Goal: Task Accomplishment & Management: Complete application form

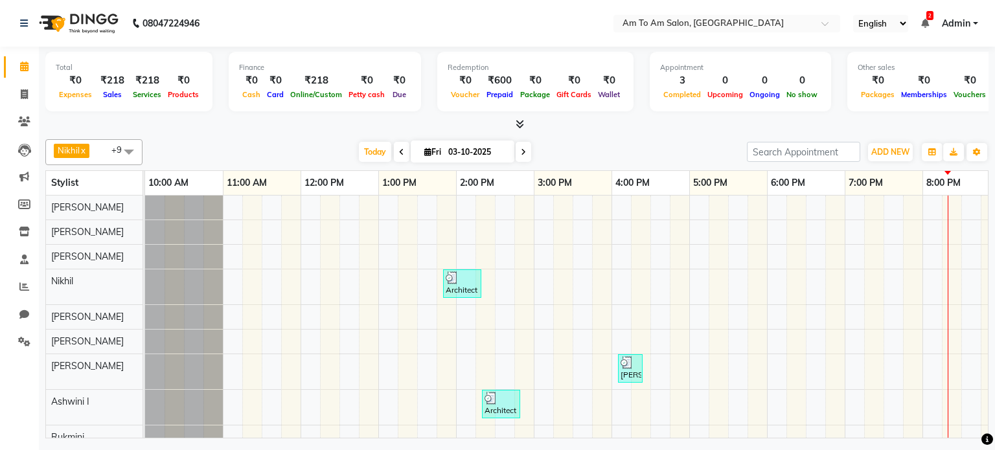
scroll to position [12, 0]
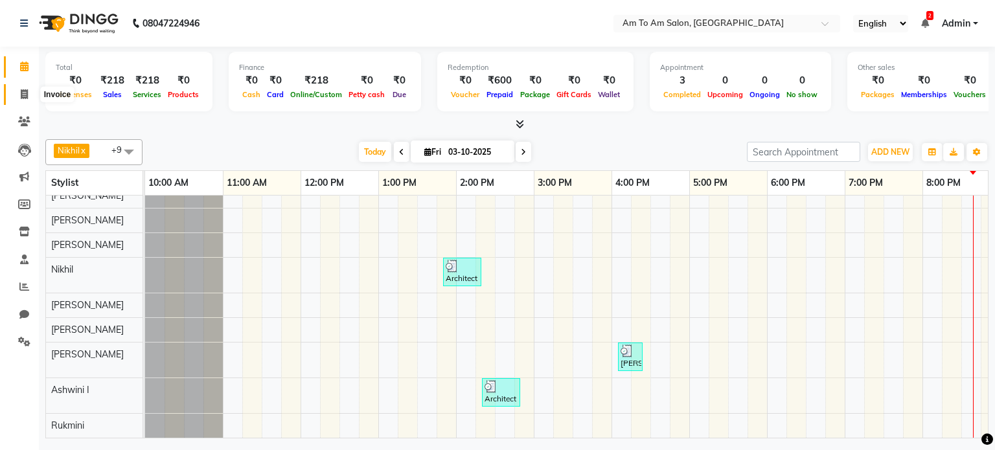
click at [22, 92] on icon at bounding box center [24, 94] width 7 height 10
select select "service"
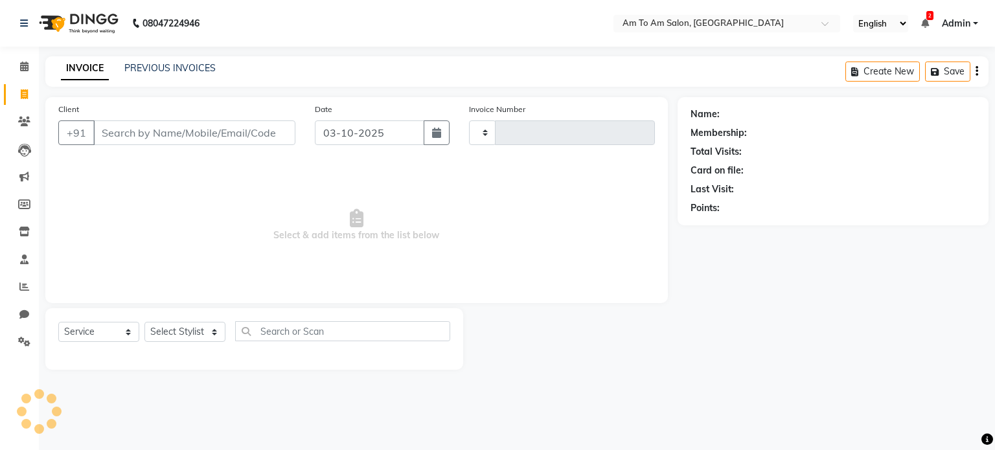
type input "0942"
select select "6661"
select select "51659"
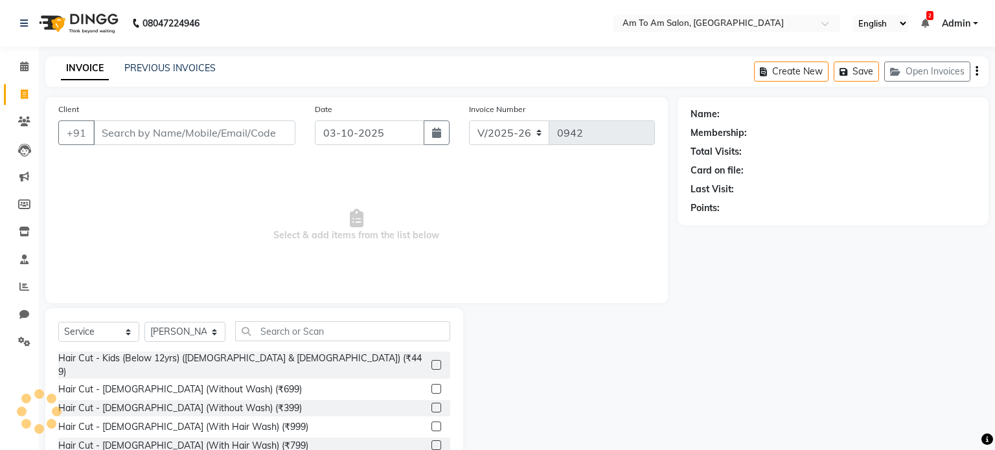
click at [110, 133] on input "Client" at bounding box center [194, 133] width 202 height 25
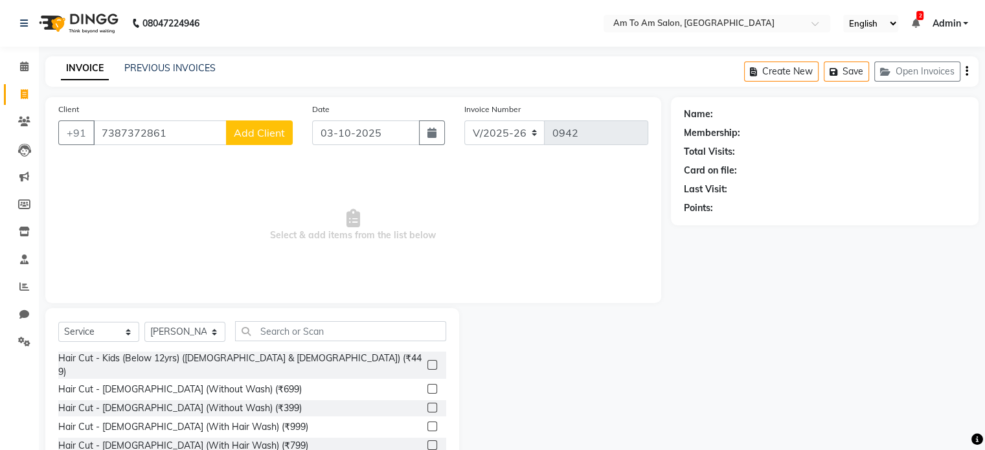
type input "7387372861"
click at [261, 135] on span "Add Client" at bounding box center [259, 132] width 51 height 13
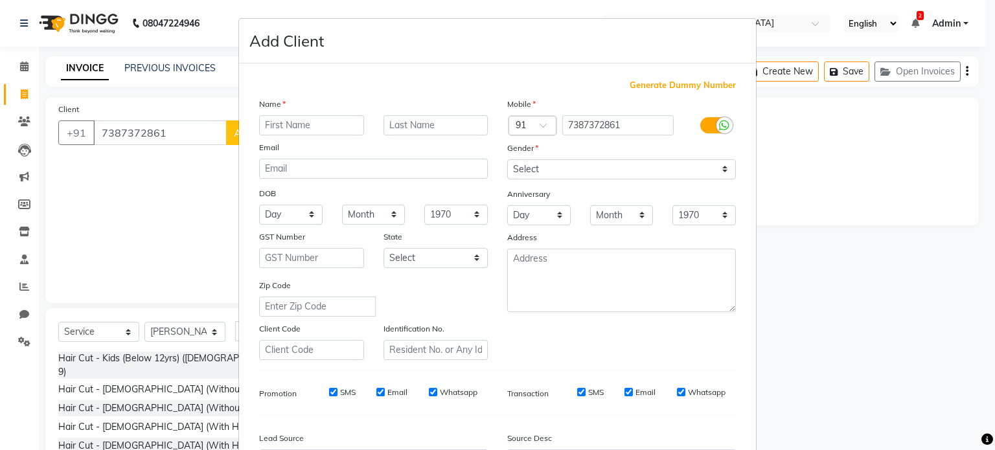
click at [271, 120] on input "text" at bounding box center [311, 125] width 105 height 20
type input "Dr [PERSON_NAME]"
click at [420, 124] on input "text" at bounding box center [436, 125] width 105 height 20
type input "Tyagi"
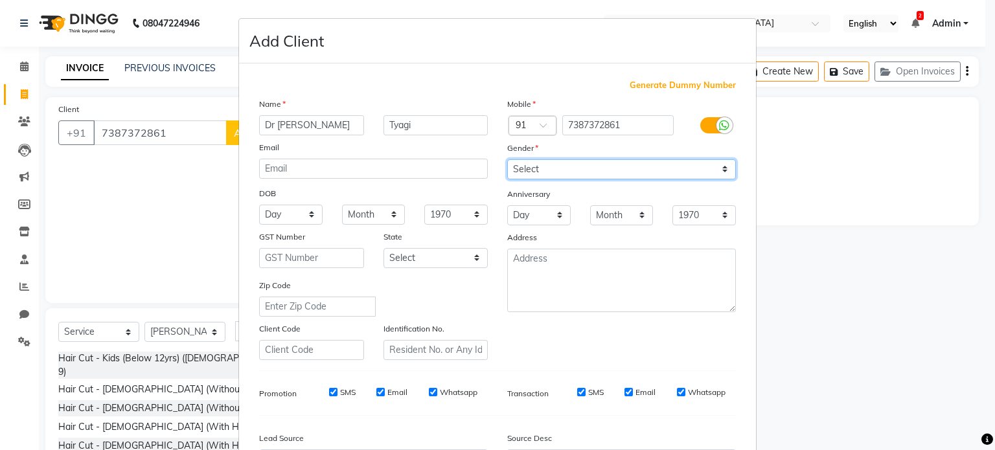
click at [714, 175] on select "Select [DEMOGRAPHIC_DATA] [DEMOGRAPHIC_DATA] Other Prefer Not To Say" at bounding box center [621, 169] width 229 height 20
select select "[DEMOGRAPHIC_DATA]"
click at [507, 160] on select "Select [DEMOGRAPHIC_DATA] [DEMOGRAPHIC_DATA] Other Prefer Not To Say" at bounding box center [621, 169] width 229 height 20
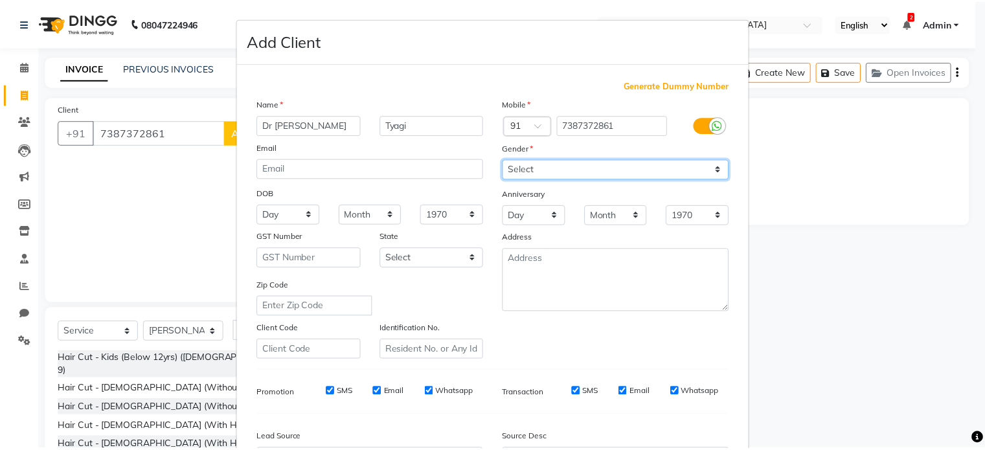
scroll to position [154, 0]
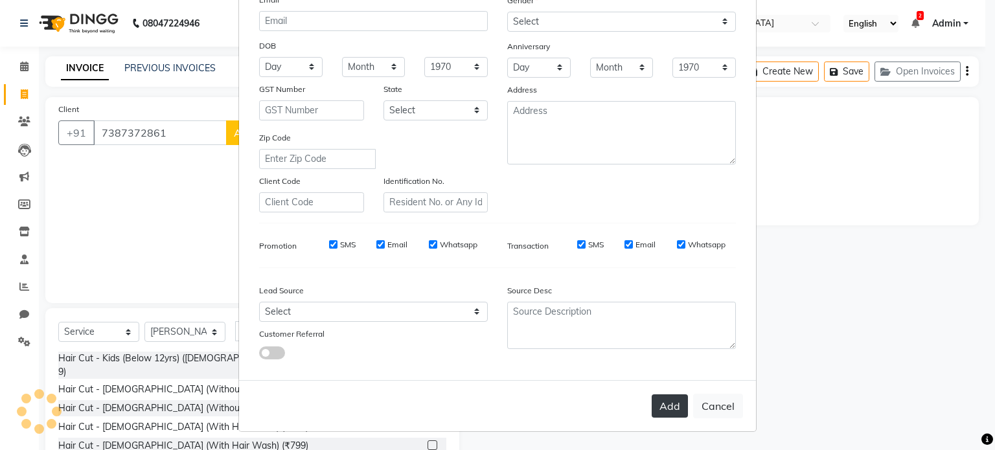
click at [666, 412] on button "Add" at bounding box center [670, 406] width 36 height 23
select select
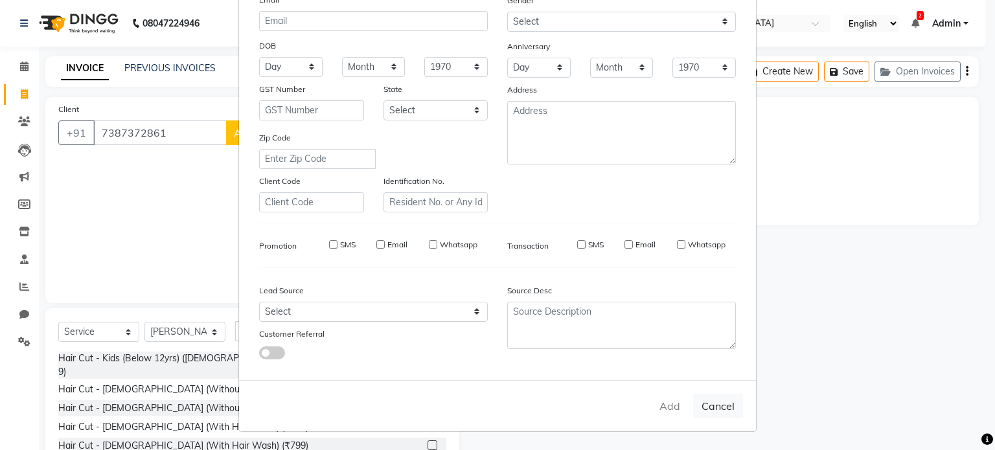
select select
checkbox input "false"
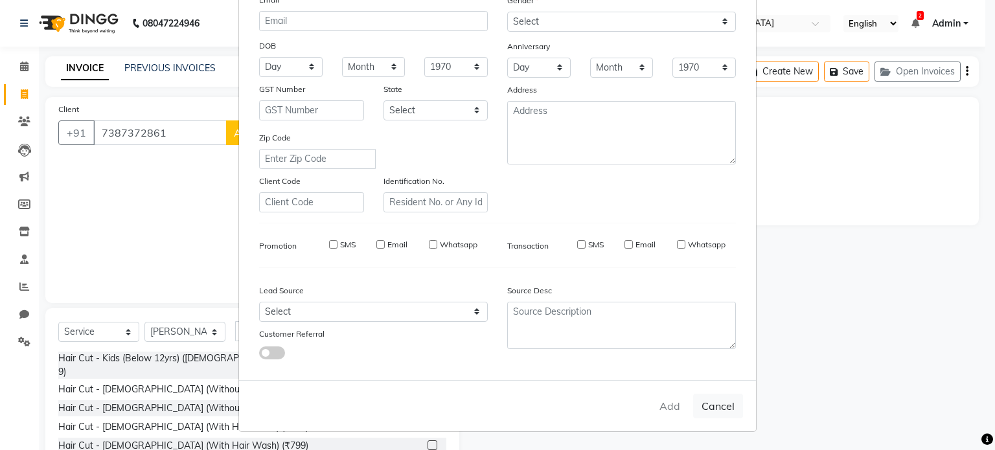
checkbox input "false"
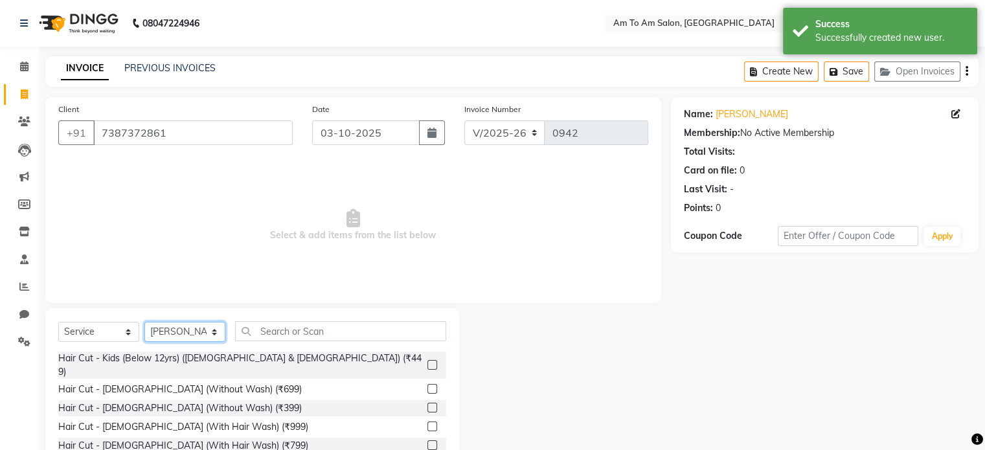
drag, startPoint x: 214, startPoint y: 335, endPoint x: 207, endPoint y: 337, distance: 7.4
click at [214, 335] on select "Select Stylist [PERSON_NAME] I [PERSON_NAME] Mahi [PERSON_NAME] Poonam Mam [PER…" at bounding box center [184, 332] width 81 height 20
select select "51669"
click at [144, 323] on select "Select Stylist [PERSON_NAME] I [PERSON_NAME] Mahi [PERSON_NAME] Poonam Mam [PER…" at bounding box center [184, 332] width 81 height 20
click at [275, 325] on input "text" at bounding box center [340, 331] width 211 height 20
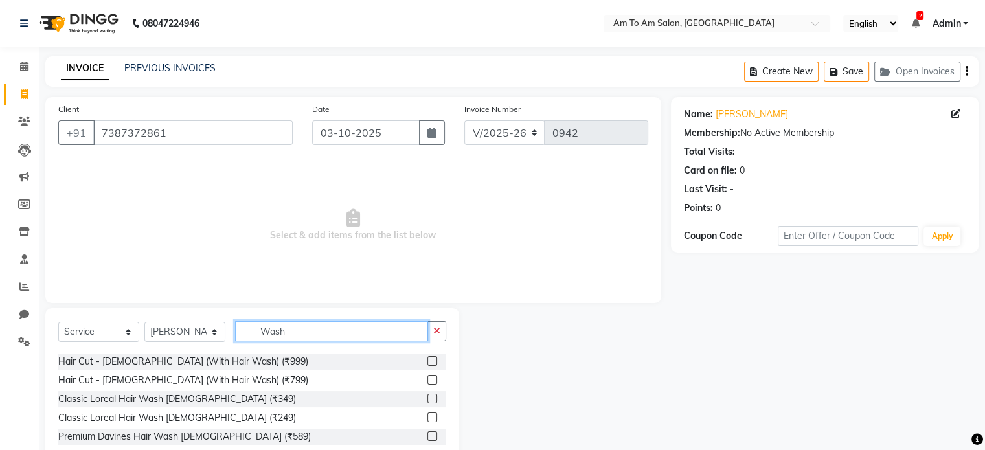
scroll to position [65, 0]
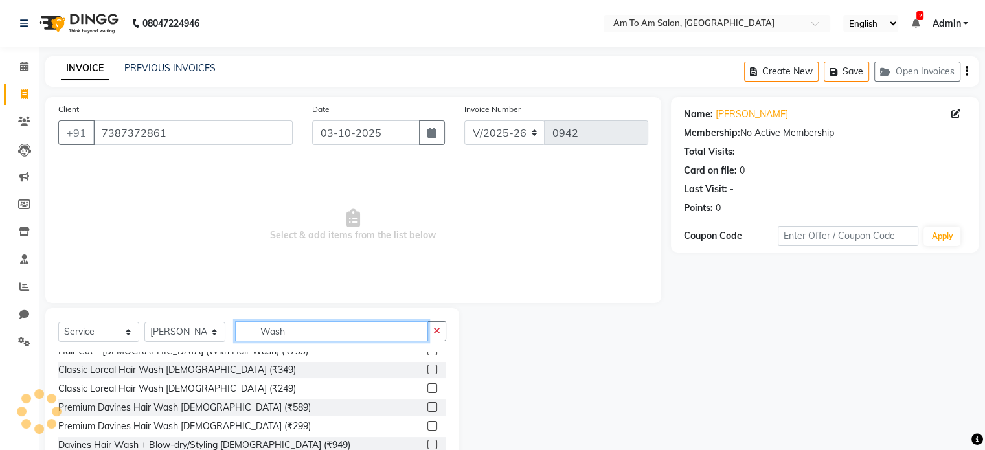
type input "Wash"
click at [428, 444] on label at bounding box center [433, 445] width 10 height 10
click at [428, 444] on input "checkbox" at bounding box center [432, 445] width 8 height 8
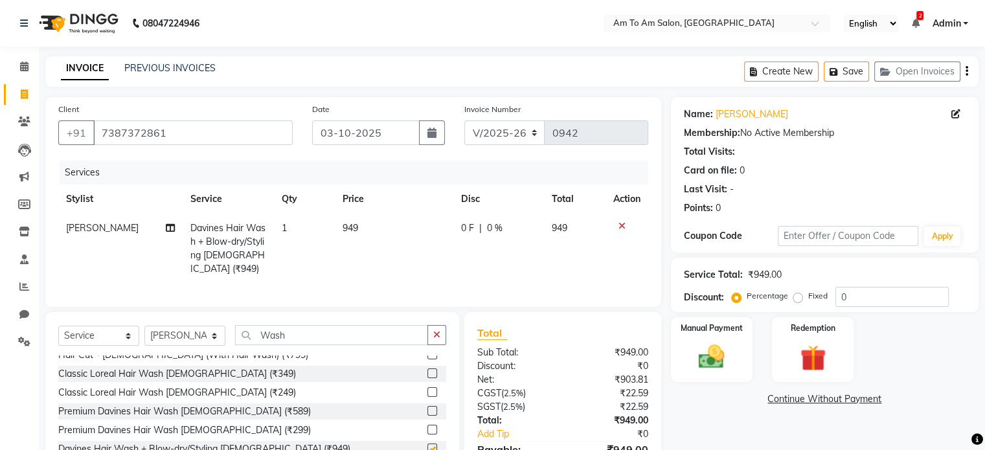
checkbox input "false"
click at [349, 227] on span "949" at bounding box center [351, 228] width 16 height 12
select select "51669"
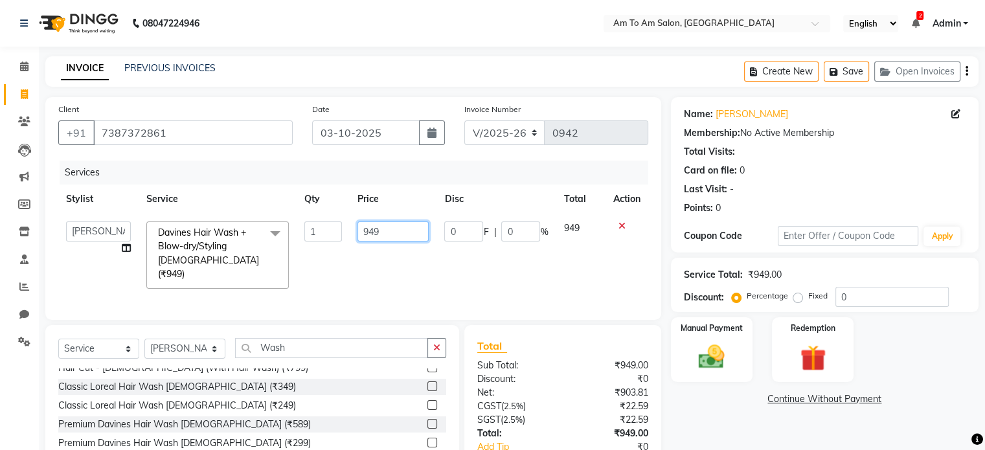
click at [389, 239] on input "949" at bounding box center [393, 232] width 71 height 20
type input "9"
type input "7"
type input "750"
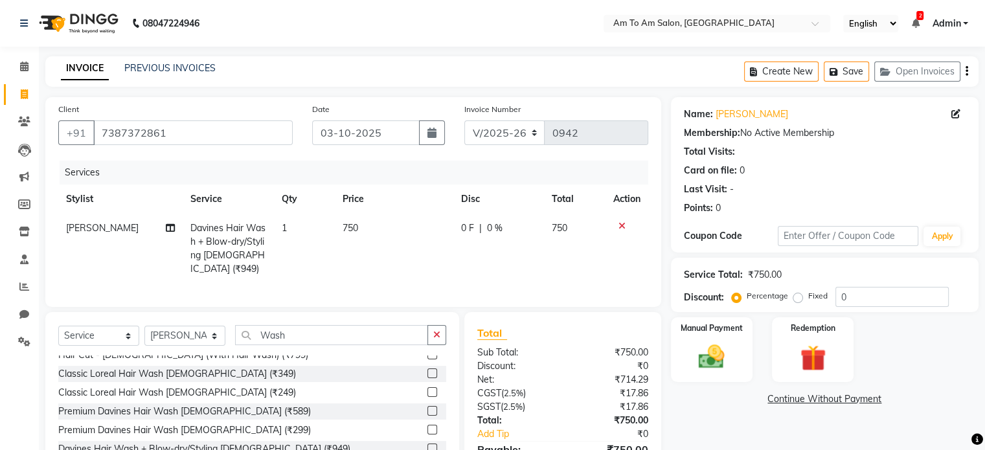
click at [401, 259] on td "750" at bounding box center [394, 249] width 119 height 70
select select "51669"
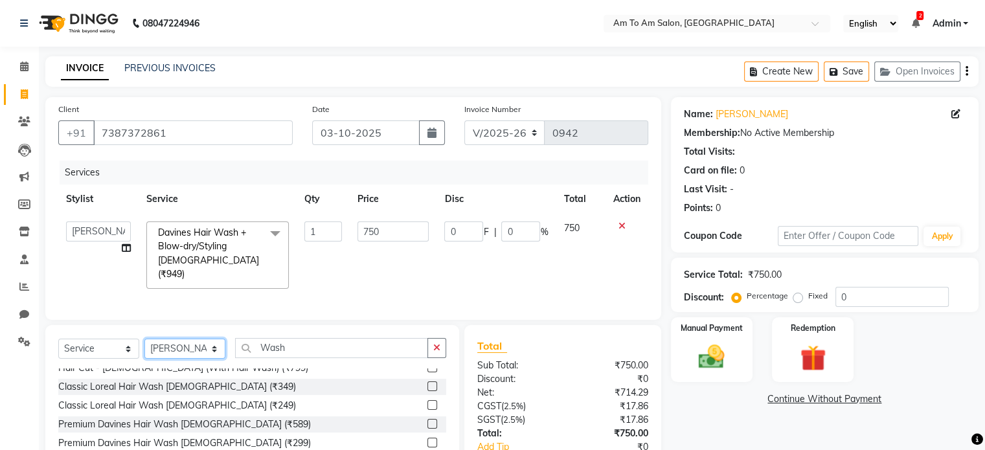
click at [220, 344] on select "Select Stylist [PERSON_NAME] I [PERSON_NAME] Mahi [PERSON_NAME] Poonam Mam [PER…" at bounding box center [184, 349] width 81 height 20
select select "62559"
click at [144, 339] on select "Select Stylist [PERSON_NAME] I [PERSON_NAME] Mahi [PERSON_NAME] Poonam Mam [PER…" at bounding box center [184, 349] width 81 height 20
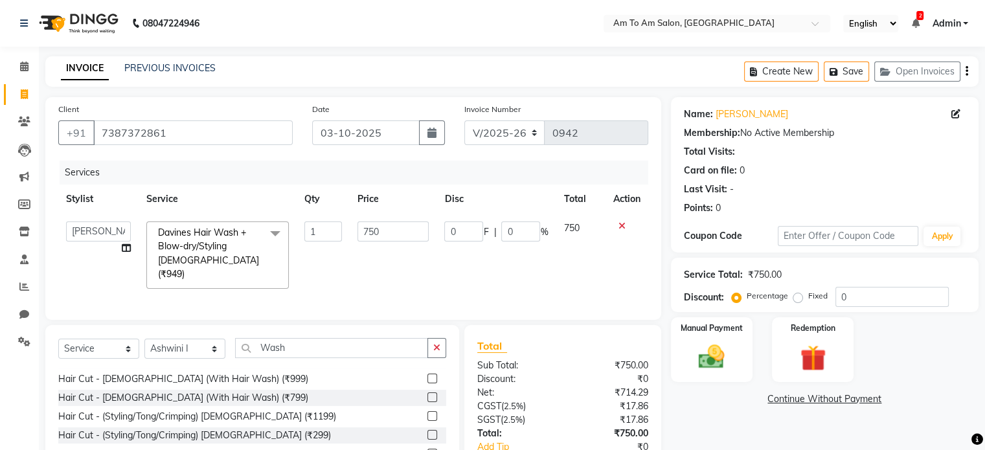
drag, startPoint x: 298, startPoint y: 336, endPoint x: 298, endPoint y: 344, distance: 7.8
click at [298, 344] on div "Select Service Product Membership Package Voucher Prepaid Gift Card Select Styl…" at bounding box center [252, 420] width 414 height 191
click at [288, 351] on input "Wash" at bounding box center [331, 348] width 193 height 20
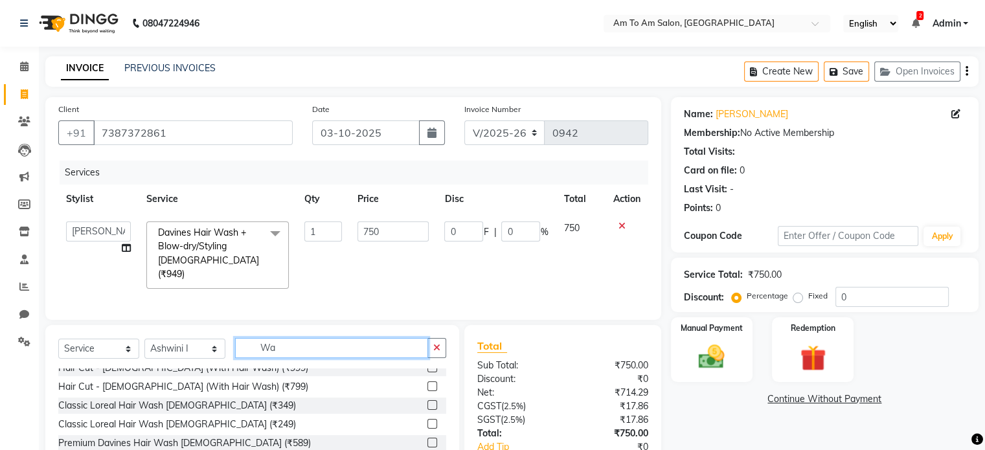
type input "W"
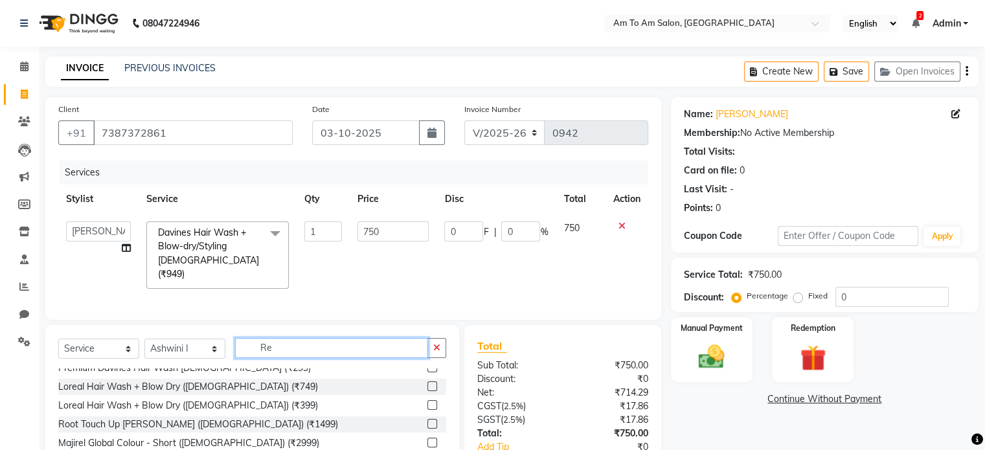
scroll to position [0, 0]
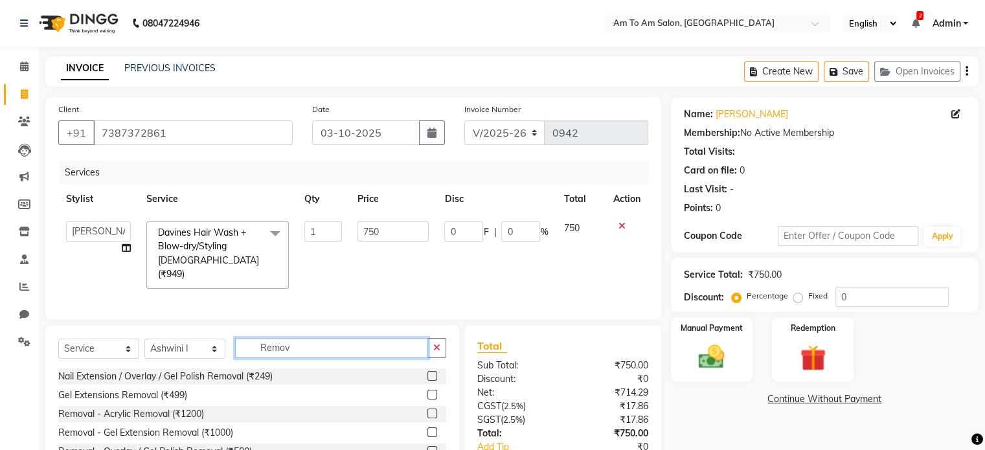
type input "Remov"
click at [430, 390] on label at bounding box center [433, 395] width 10 height 10
click at [430, 391] on input "checkbox" at bounding box center [432, 395] width 8 height 8
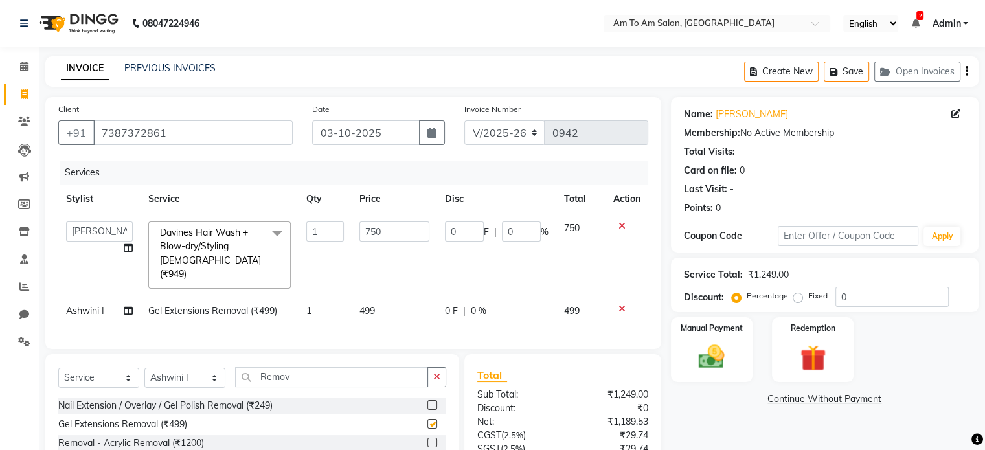
checkbox input "false"
click at [378, 302] on td "499" at bounding box center [395, 311] width 86 height 29
select select "62559"
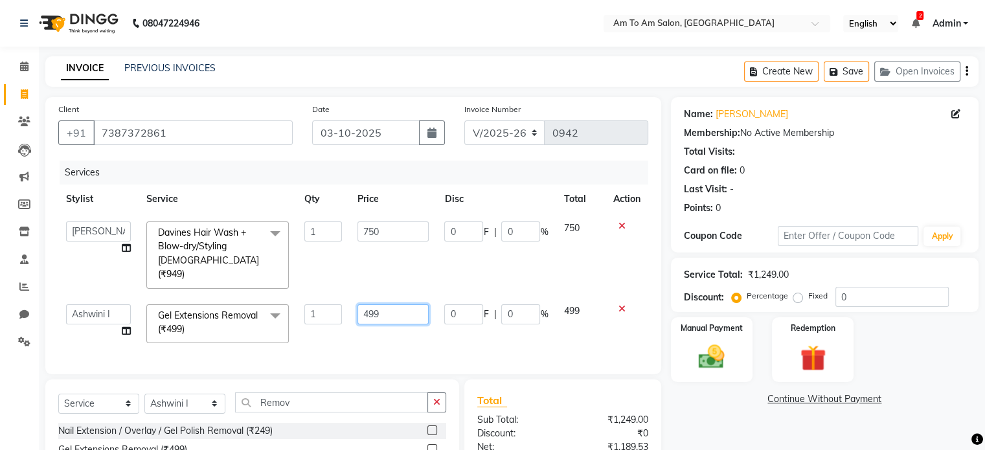
click at [385, 305] on input "499" at bounding box center [393, 315] width 71 height 20
type input "4"
type input "500"
click at [398, 332] on div "Client [PHONE_NUMBER] Date [DATE] Invoice Number V/2025 V/[PHONE_NUMBER] Servic…" at bounding box center [353, 235] width 616 height 277
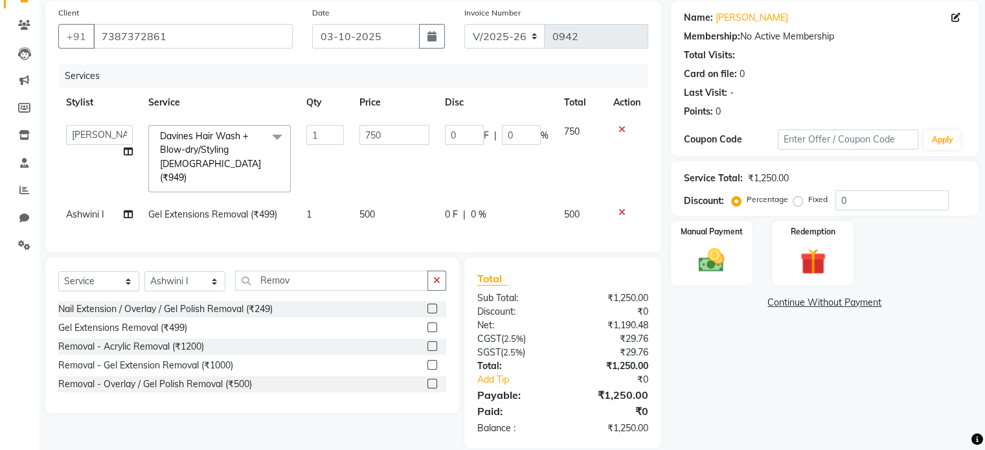
scroll to position [109, 0]
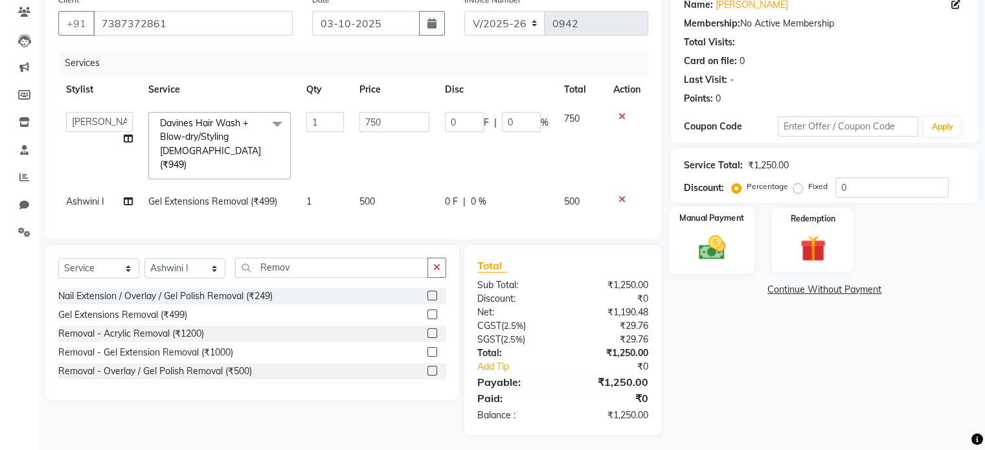
click at [744, 265] on div "Manual Payment" at bounding box center [711, 240] width 85 height 67
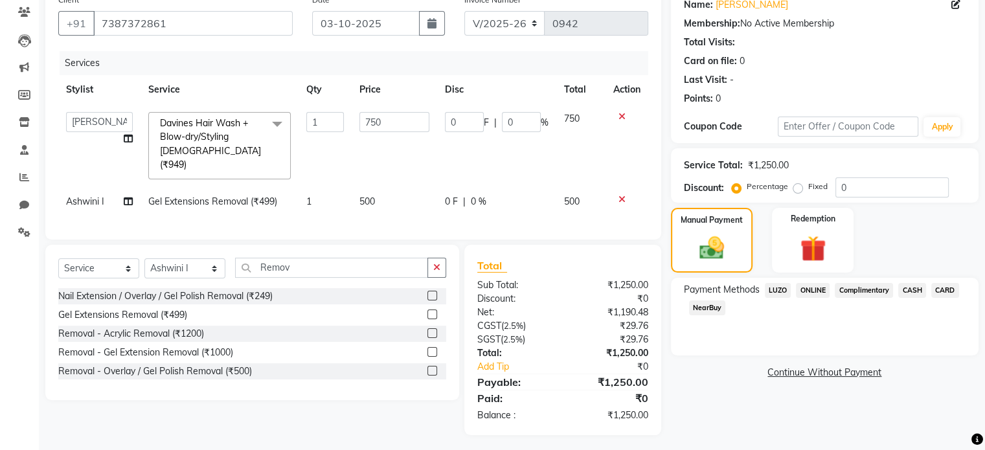
click at [819, 290] on span "ONLINE" at bounding box center [813, 290] width 34 height 15
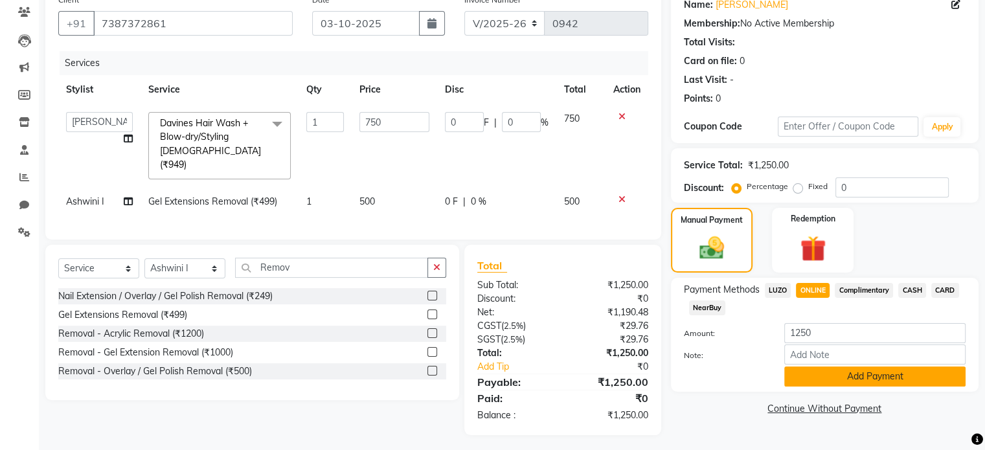
click at [894, 374] on button "Add Payment" at bounding box center [875, 377] width 181 height 20
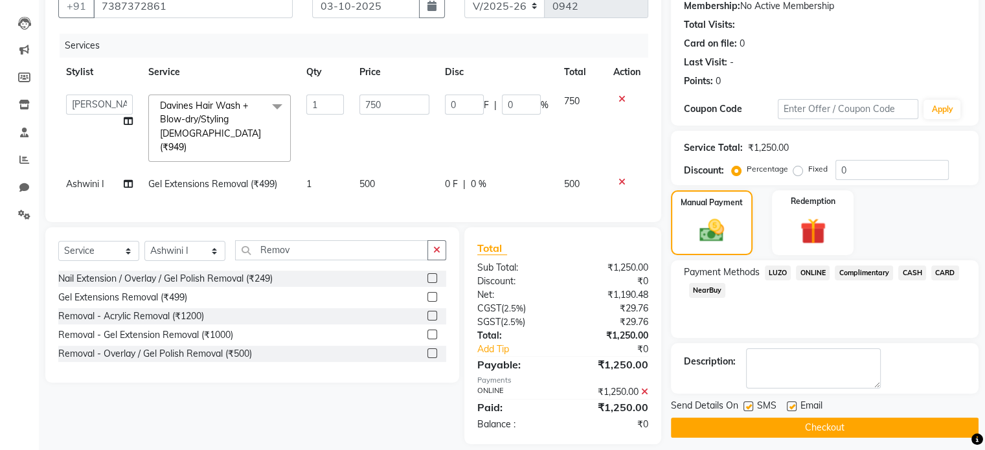
scroll to position [137, 0]
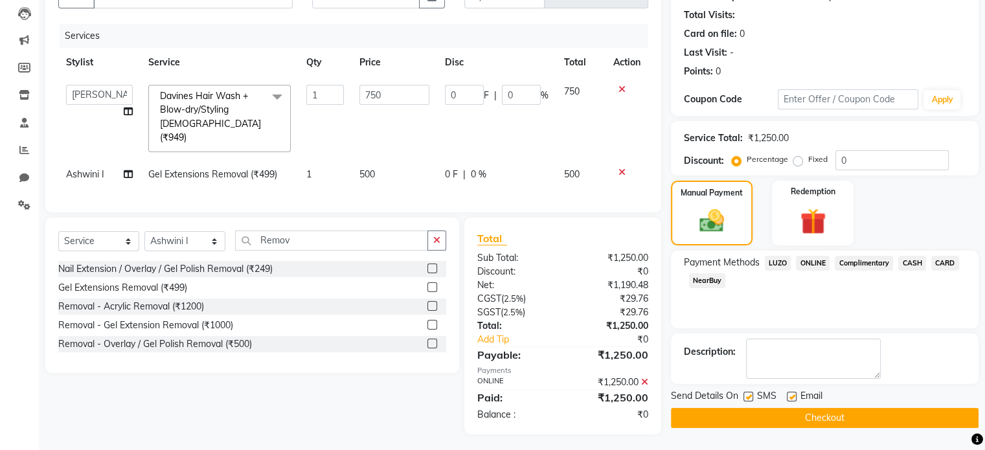
click at [888, 415] on button "Checkout" at bounding box center [825, 418] width 308 height 20
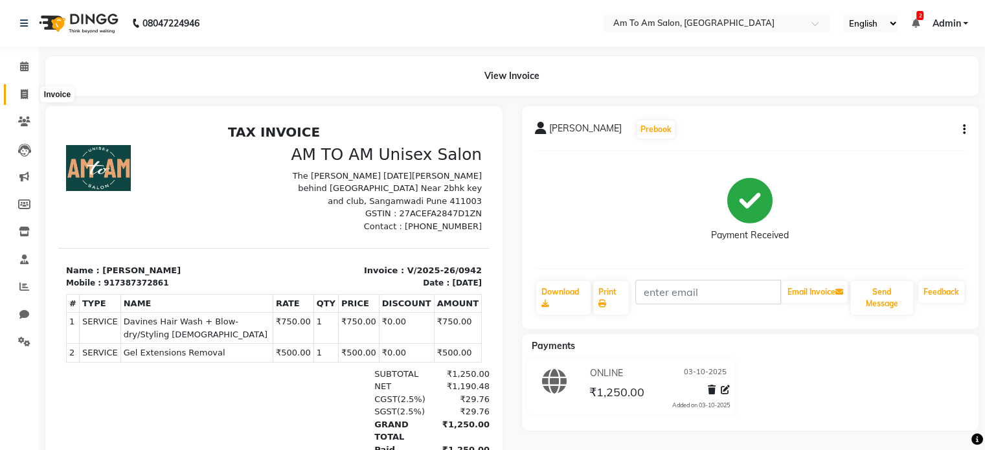
click at [23, 93] on icon at bounding box center [24, 94] width 7 height 10
select select "service"
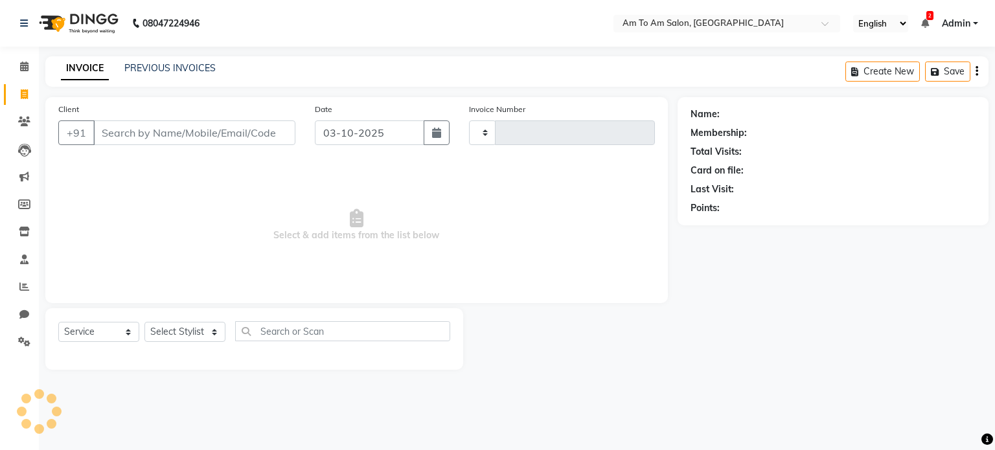
type input "0943"
select select "6661"
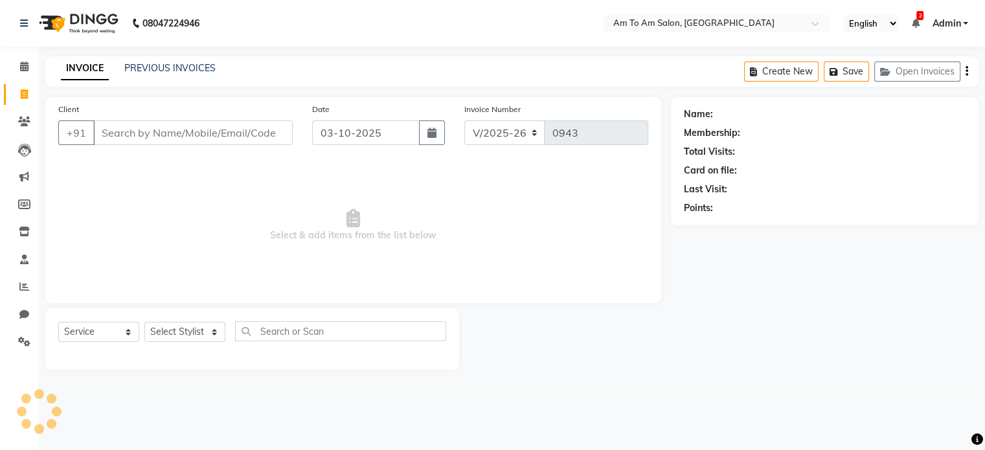
select select "51659"
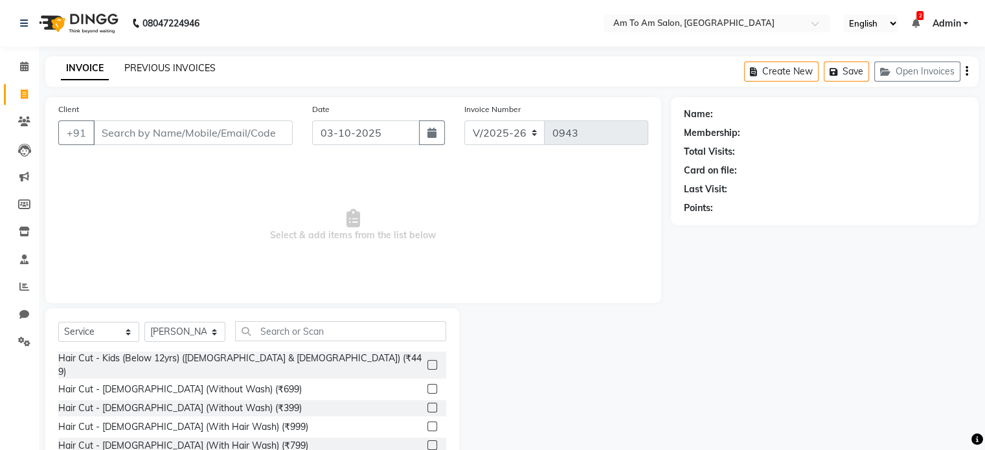
click at [167, 69] on link "PREVIOUS INVOICES" at bounding box center [169, 68] width 91 height 12
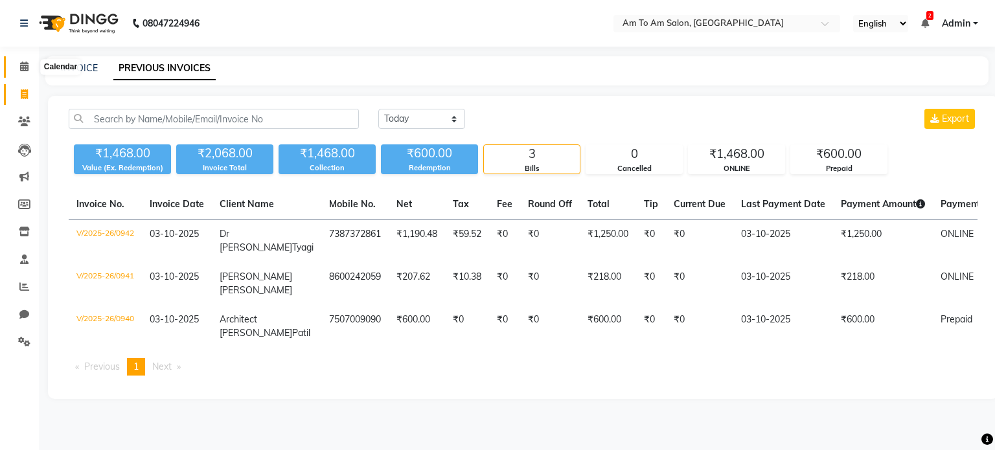
click at [17, 66] on span at bounding box center [24, 67] width 23 height 15
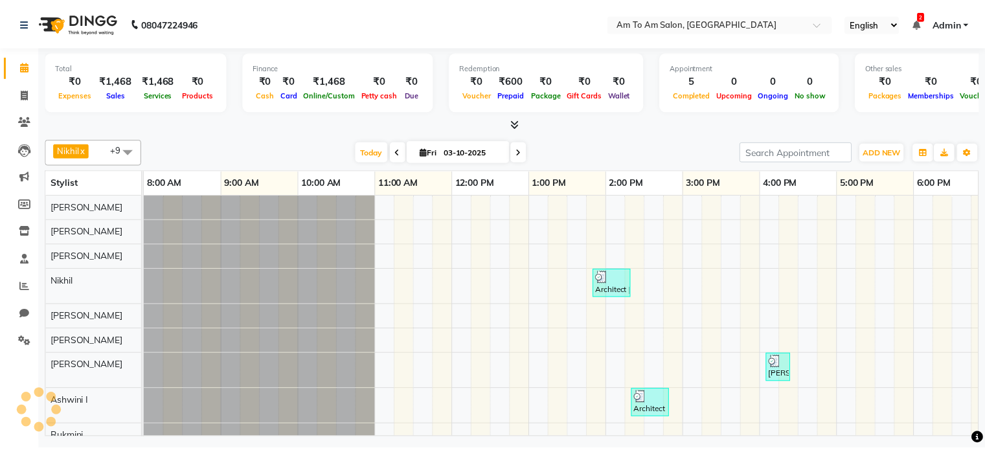
scroll to position [12, 0]
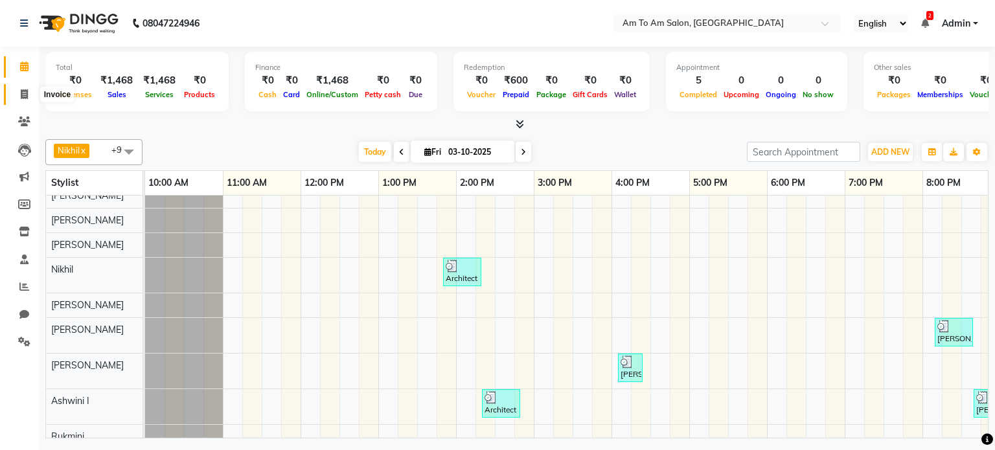
click at [23, 93] on icon at bounding box center [24, 94] width 7 height 10
select select "6661"
select select "service"
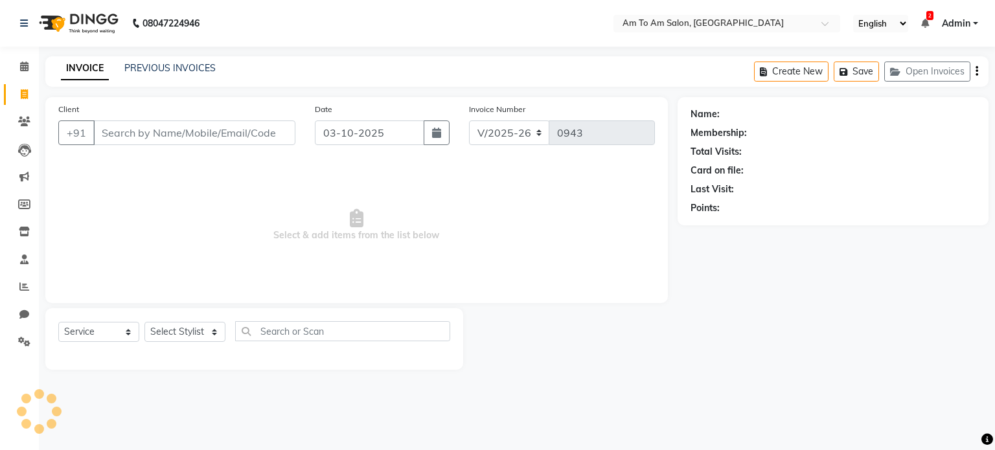
select select "51659"
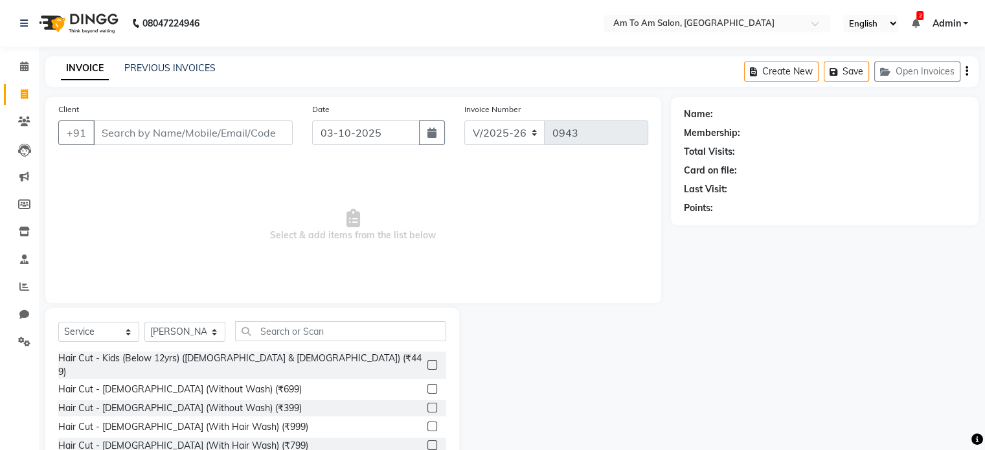
click at [109, 135] on input "Client" at bounding box center [193, 133] width 200 height 25
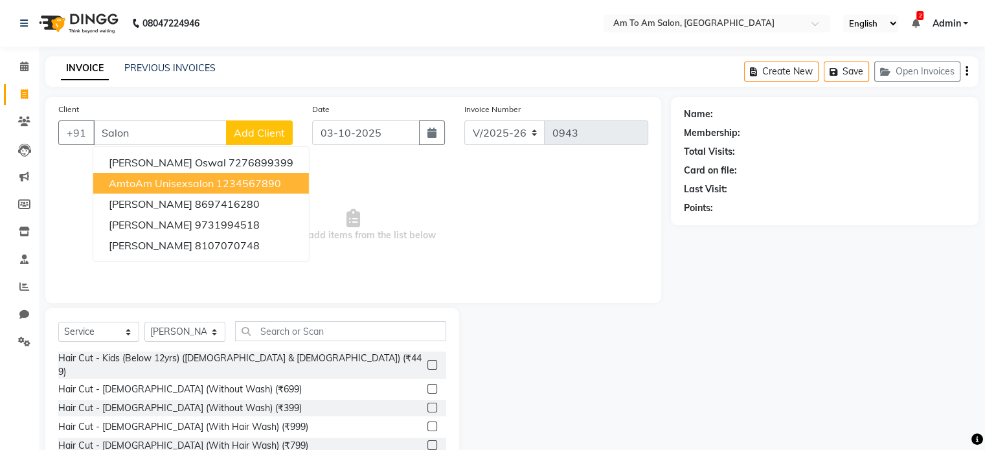
click at [220, 181] on ngb-highlight "1234567890" at bounding box center [248, 183] width 65 height 13
type input "1234567890"
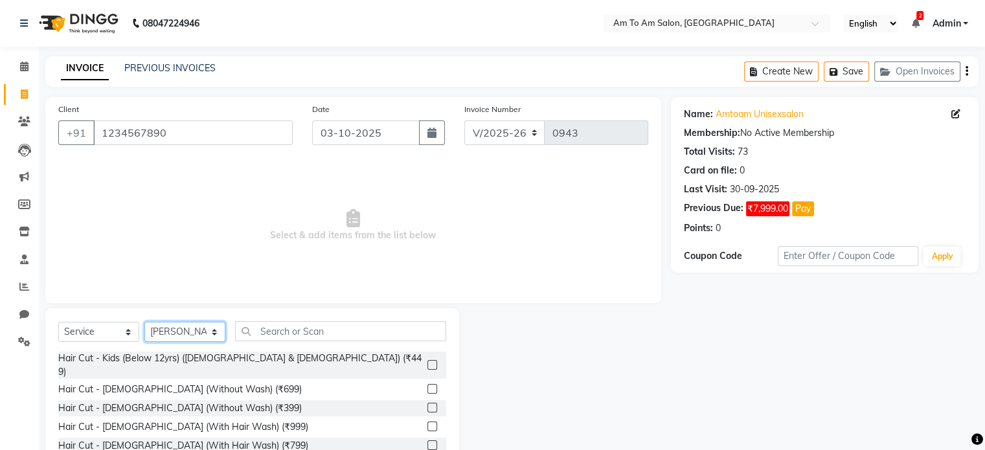
click at [210, 330] on select "Select Stylist [PERSON_NAME] I [PERSON_NAME] Mahi [PERSON_NAME] Poonam Mam [PER…" at bounding box center [184, 332] width 81 height 20
select select "51655"
click at [144, 323] on select "Select Stylist [PERSON_NAME] I [PERSON_NAME] Mahi [PERSON_NAME] Poonam Mam [PER…" at bounding box center [184, 332] width 81 height 20
click at [271, 338] on input "text" at bounding box center [340, 331] width 211 height 20
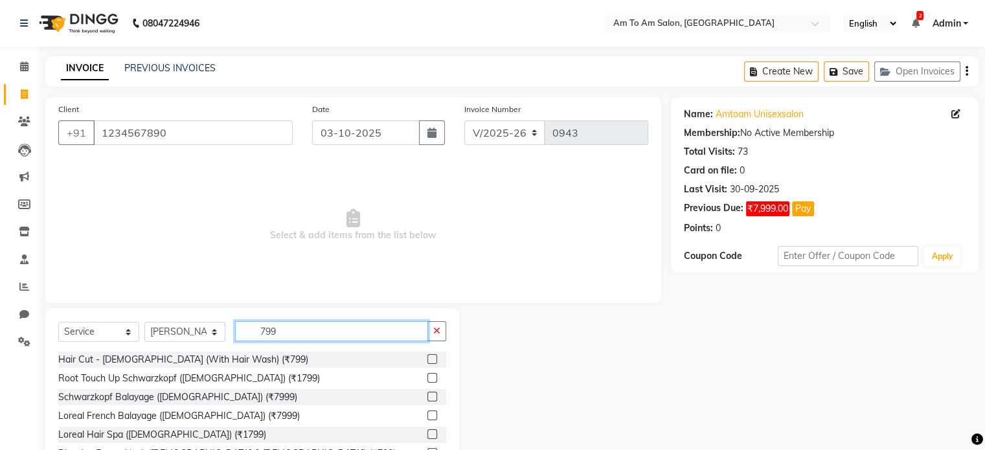
type input "799"
click at [428, 357] on label at bounding box center [433, 359] width 10 height 10
click at [428, 357] on input "checkbox" at bounding box center [432, 360] width 8 height 8
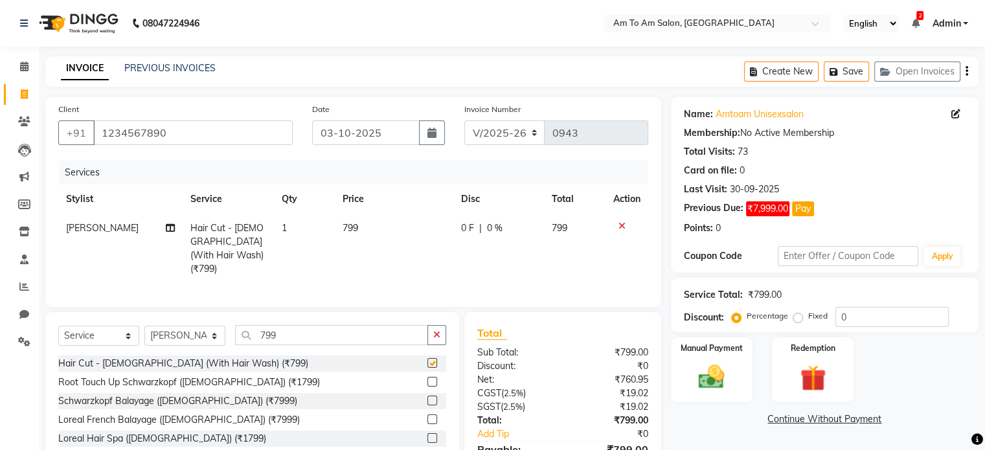
checkbox input "false"
click at [345, 224] on span "799" at bounding box center [351, 228] width 16 height 12
select select "51655"
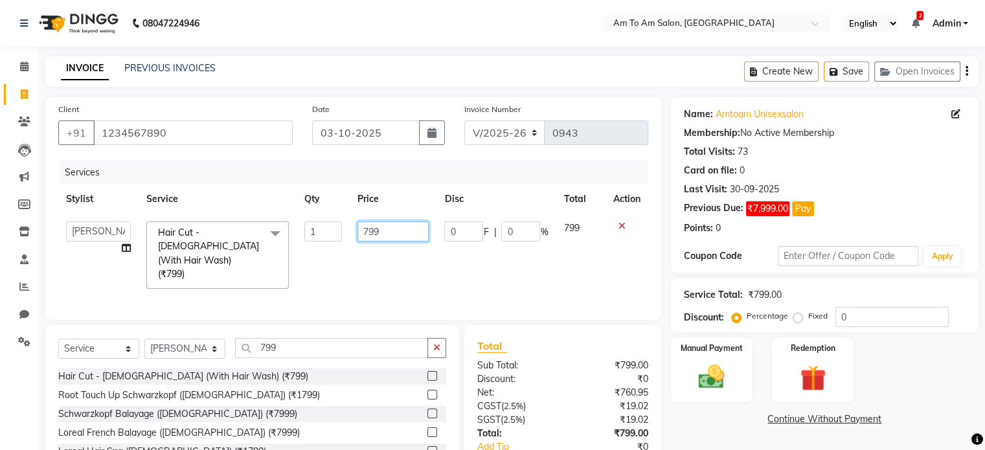
click at [384, 227] on input "799" at bounding box center [393, 232] width 71 height 20
type input "7"
type input "900"
click at [382, 257] on td "900" at bounding box center [393, 255] width 87 height 83
select select "51655"
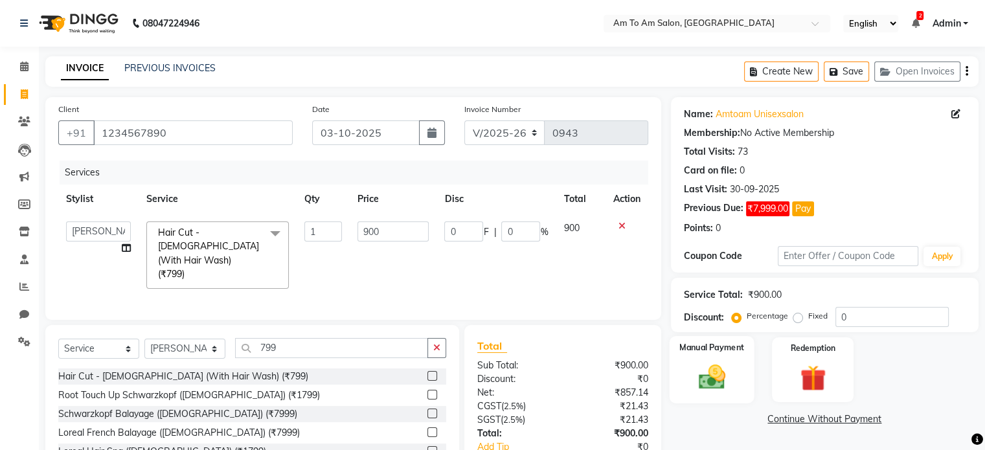
click at [716, 382] on img at bounding box center [711, 377] width 43 height 31
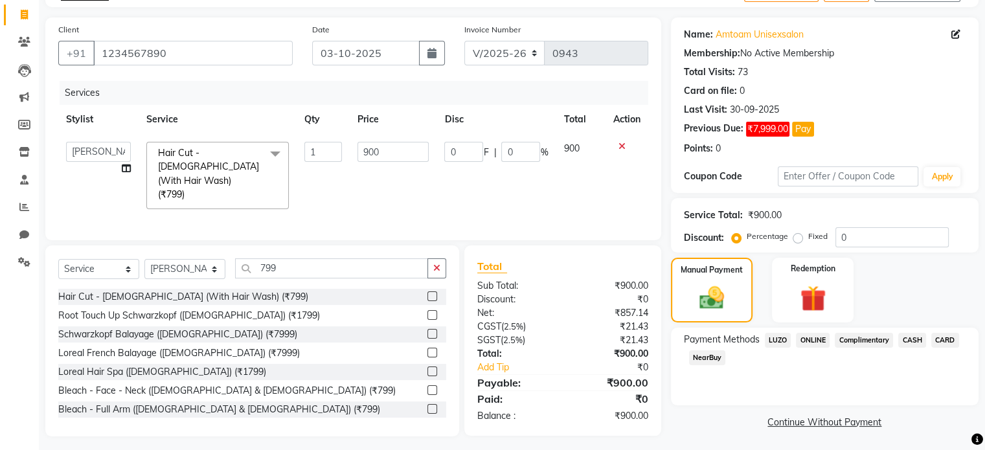
scroll to position [80, 0]
click at [815, 337] on span "ONLINE" at bounding box center [813, 339] width 34 height 15
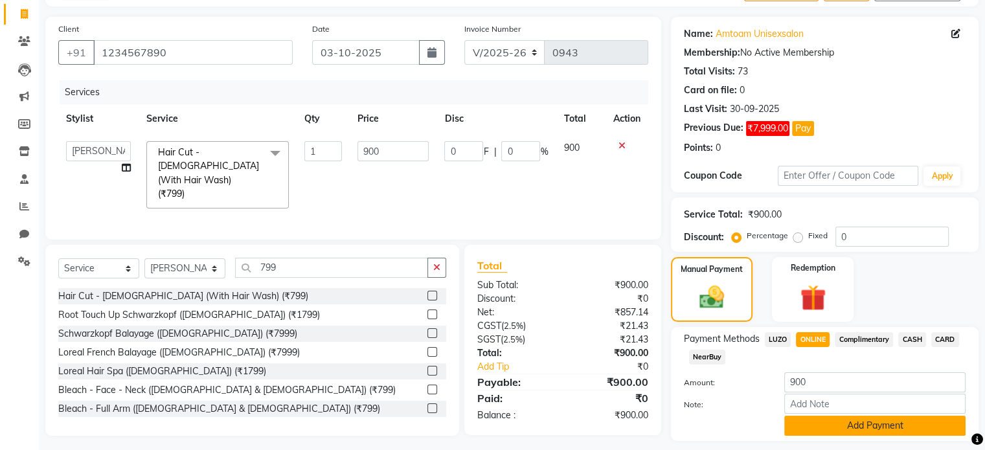
click at [881, 427] on button "Add Payment" at bounding box center [875, 426] width 181 height 20
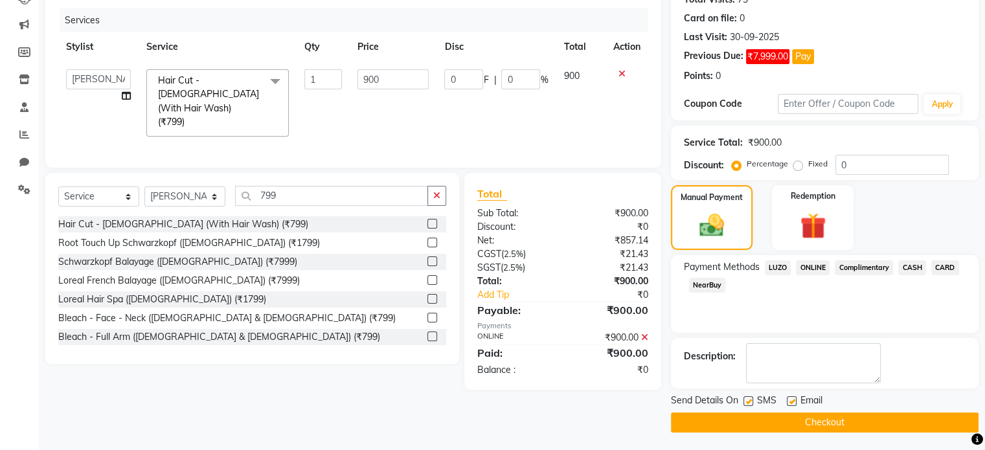
scroll to position [153, 0]
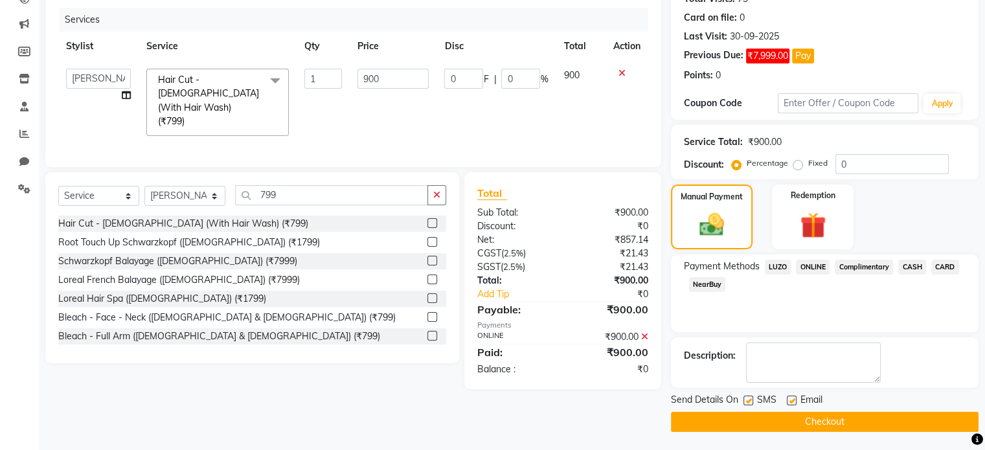
click at [849, 414] on button "Checkout" at bounding box center [825, 422] width 308 height 20
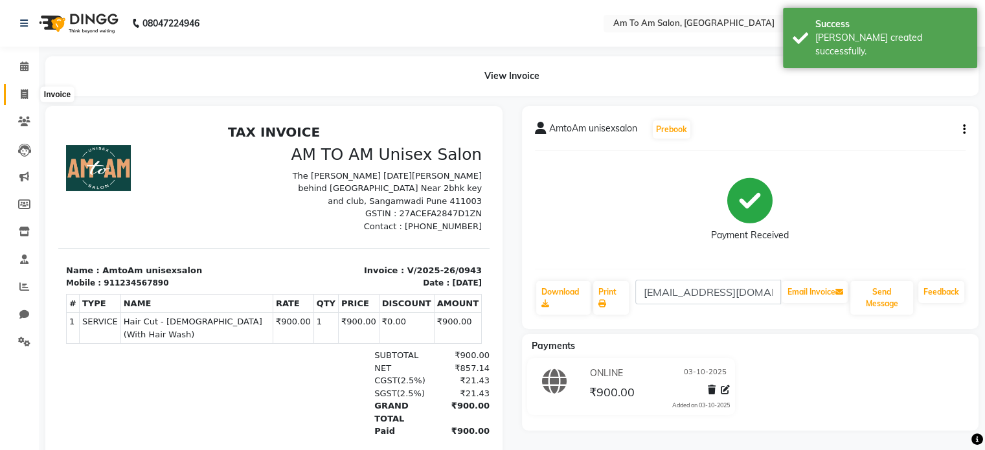
click at [27, 95] on icon at bounding box center [24, 94] width 7 height 10
select select "6661"
select select "service"
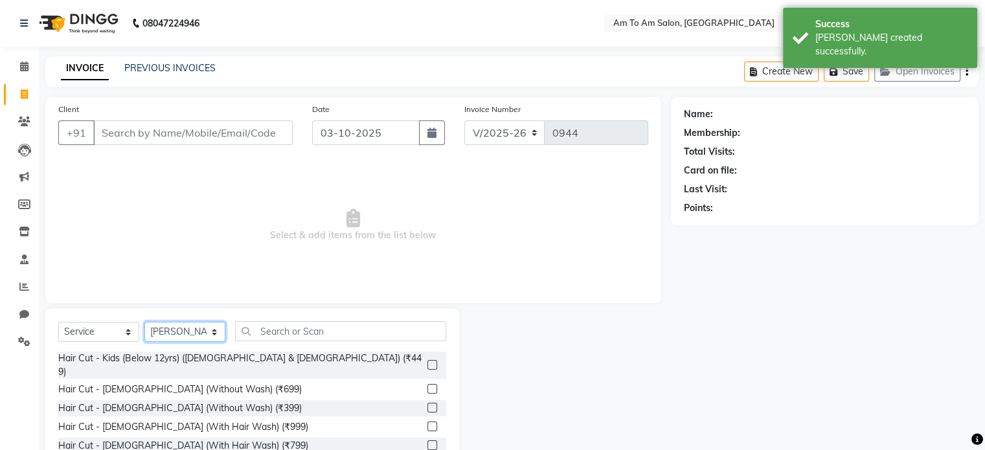
click at [217, 332] on select "Select Stylist [PERSON_NAME] I [PERSON_NAME] Mahi [PERSON_NAME] Poonam Mam [PER…" at bounding box center [184, 332] width 81 height 20
select select "51655"
click at [144, 323] on select "Select Stylist [PERSON_NAME] I [PERSON_NAME] Mahi [PERSON_NAME] Poonam Mam [PER…" at bounding box center [184, 332] width 81 height 20
click at [127, 335] on select "Select Service Product Membership Package Voucher Prepaid Gift Card" at bounding box center [98, 332] width 81 height 20
select select "product"
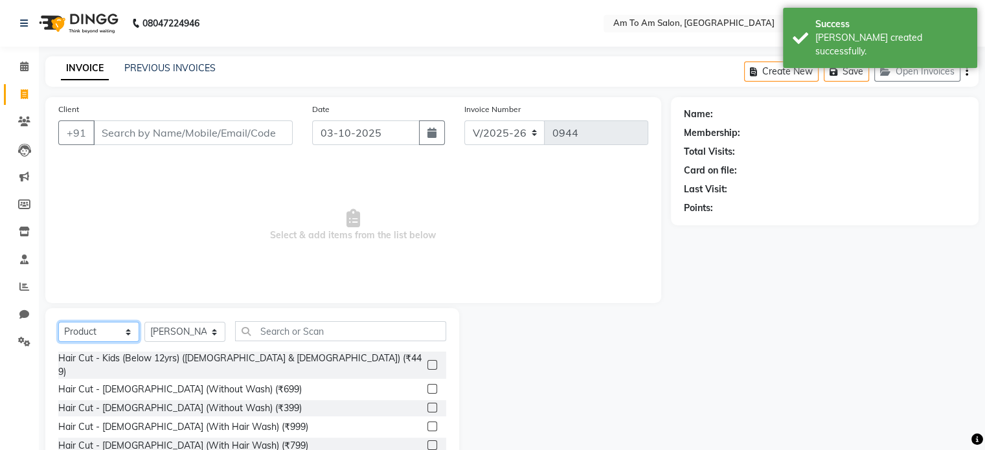
click at [58, 323] on select "Select Service Product Membership Package Voucher Prepaid Gift Card" at bounding box center [98, 332] width 81 height 20
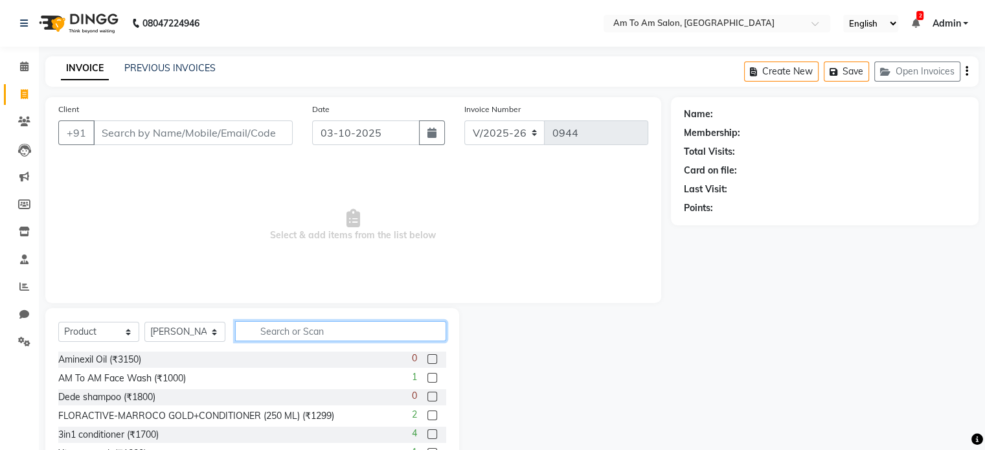
click at [266, 331] on input "text" at bounding box center [340, 331] width 211 height 20
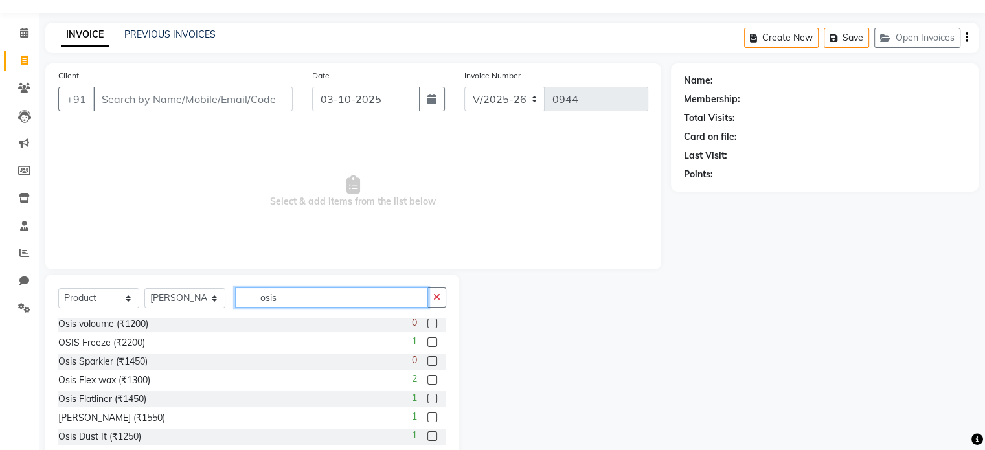
scroll to position [65, 0]
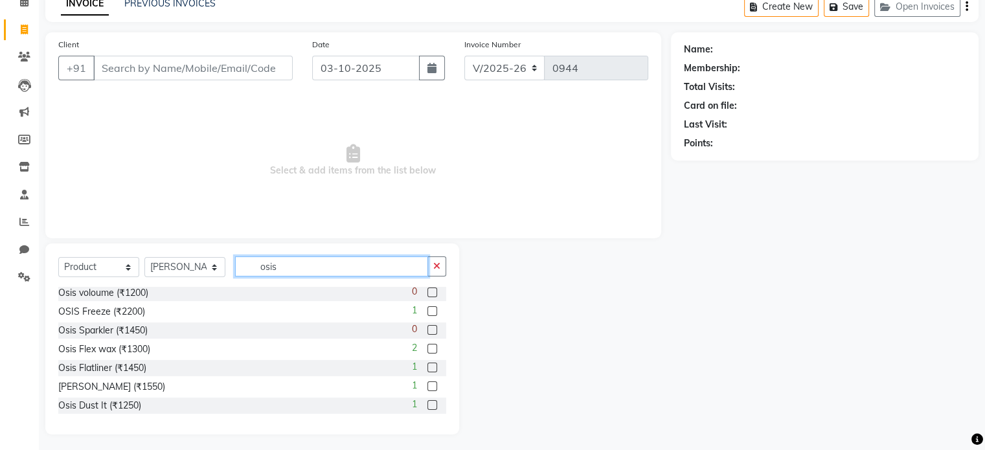
type input "osis"
click at [428, 404] on label at bounding box center [433, 405] width 10 height 10
click at [428, 404] on input "checkbox" at bounding box center [432, 406] width 8 height 8
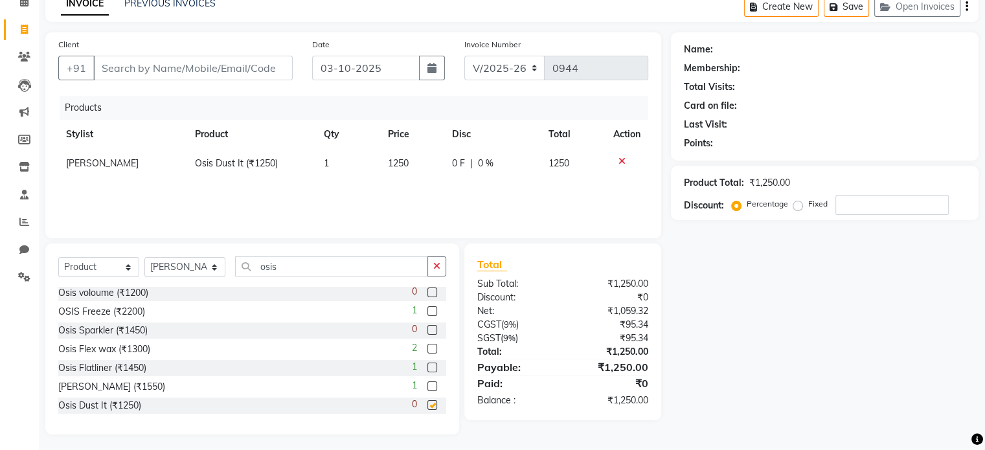
checkbox input "false"
click at [403, 165] on span "1250" at bounding box center [398, 163] width 21 height 12
select select "51655"
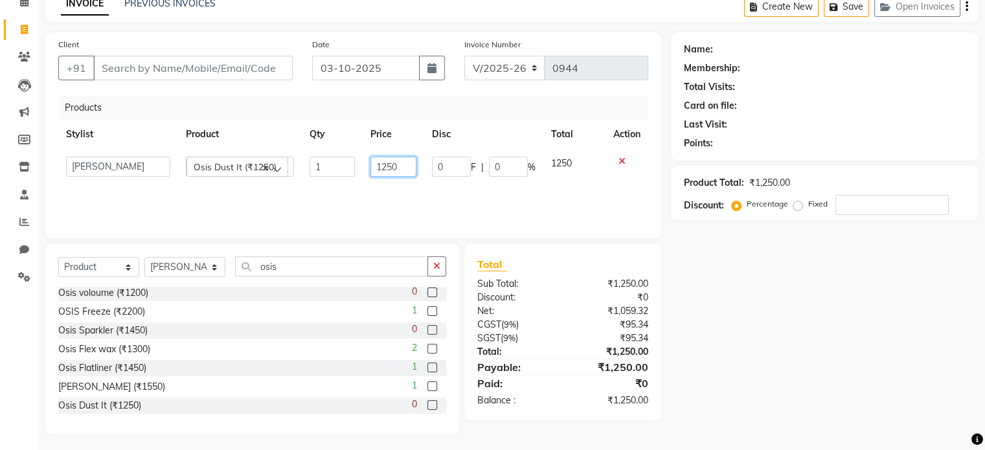
click at [392, 166] on input "1250" at bounding box center [394, 167] width 46 height 20
click at [402, 166] on input "1250" at bounding box center [394, 167] width 46 height 20
type input "1000"
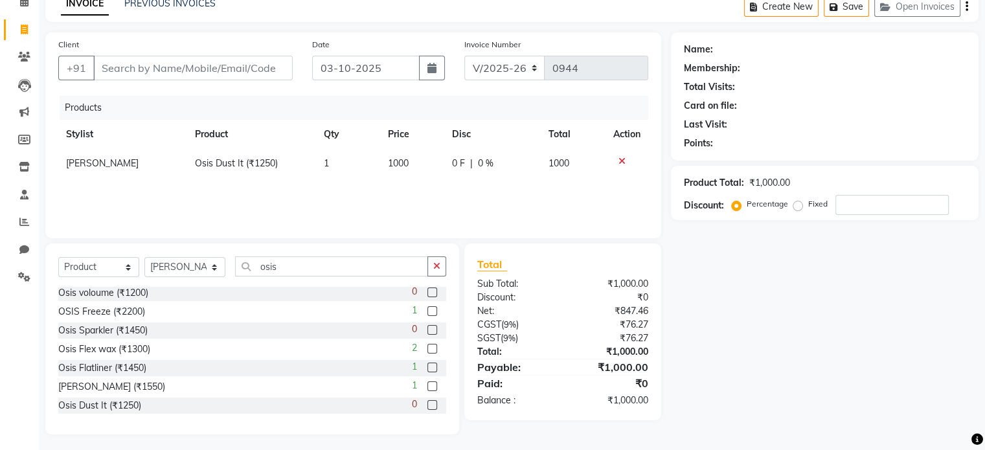
click at [444, 203] on div "Products Stylist Product Qty Price Disc Total Action [PERSON_NAME] Osis Dust It…" at bounding box center [353, 161] width 590 height 130
click at [172, 69] on input "Client" at bounding box center [193, 68] width 200 height 25
type input "S"
type input "0"
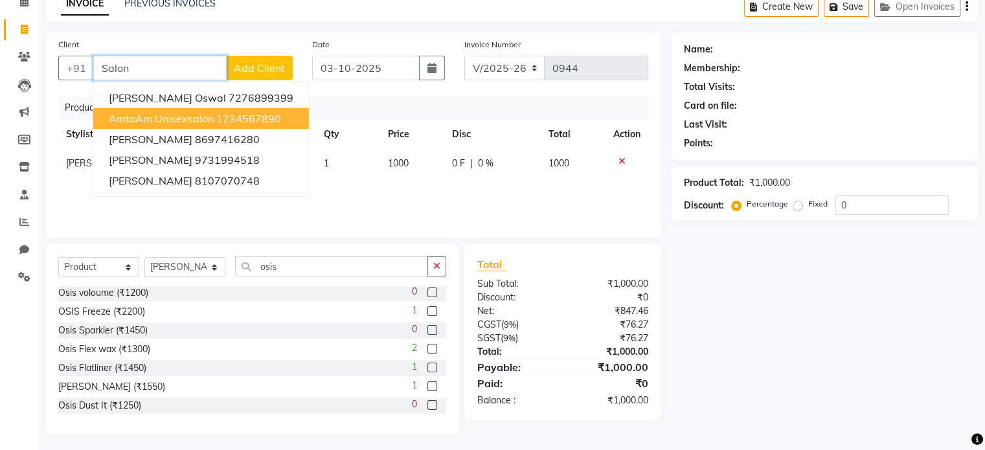
click at [159, 115] on span "AmtoAm unisexsalon" at bounding box center [161, 118] width 105 height 13
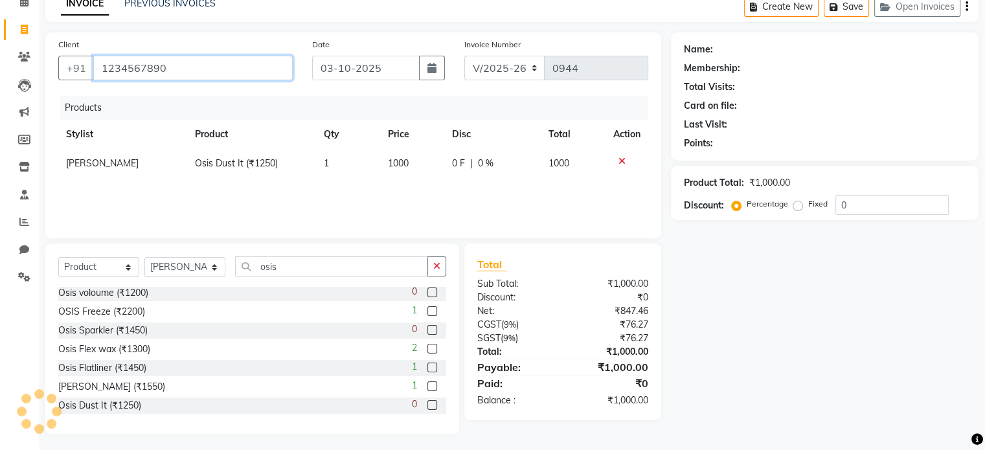
type input "1234567890"
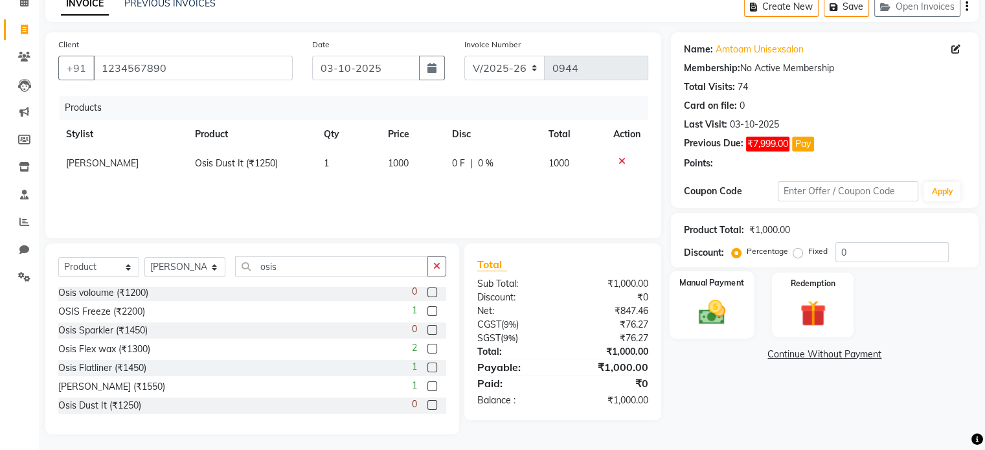
click at [719, 313] on img at bounding box center [711, 312] width 43 height 31
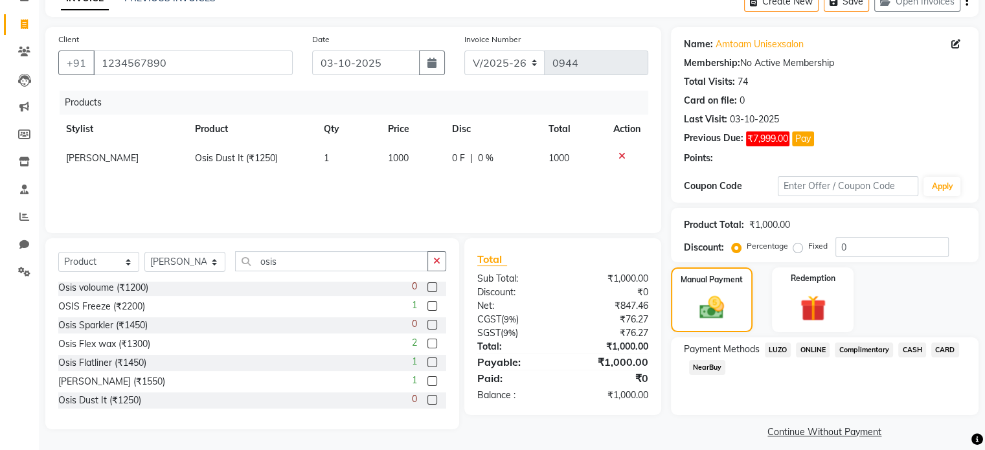
scroll to position [80, 0]
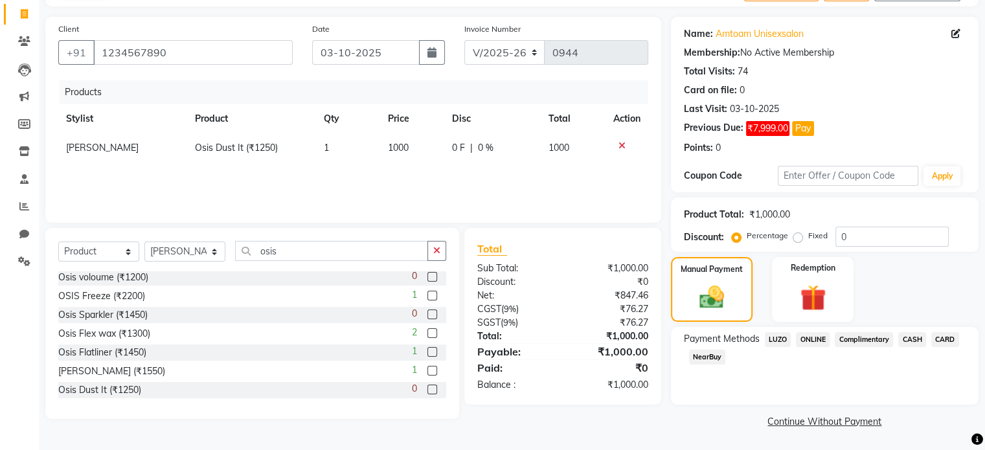
click at [819, 341] on span "ONLINE" at bounding box center [813, 339] width 34 height 15
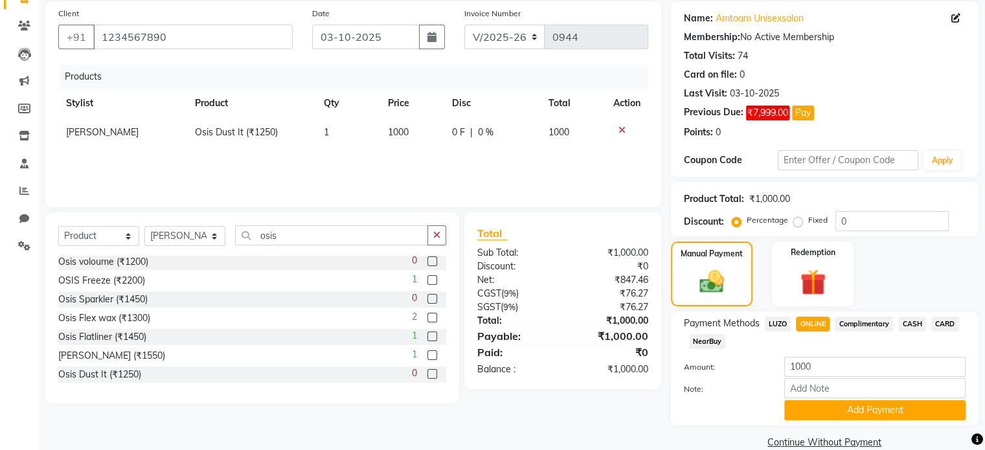
scroll to position [119, 0]
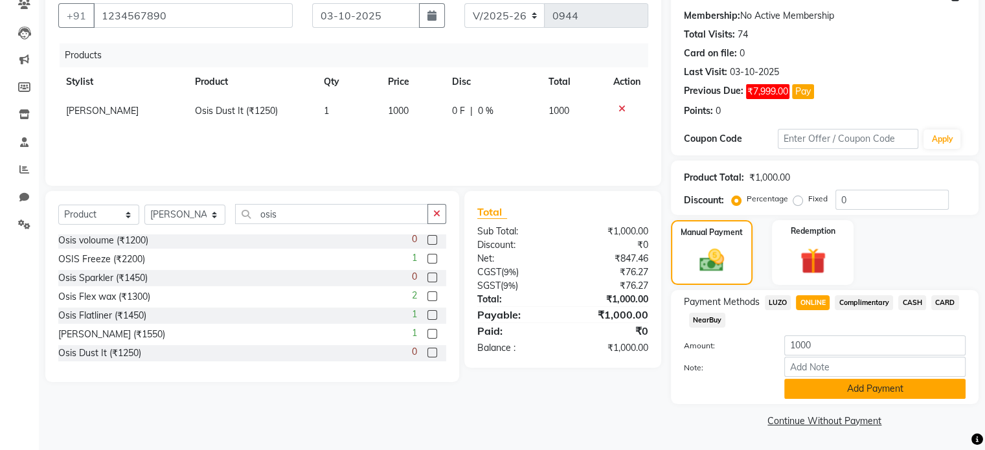
click at [859, 388] on button "Add Payment" at bounding box center [875, 389] width 181 height 20
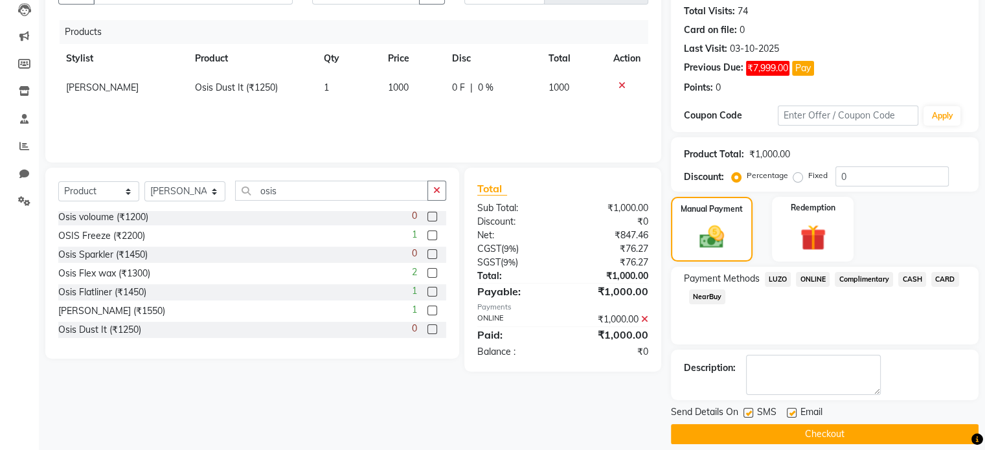
scroll to position [153, 0]
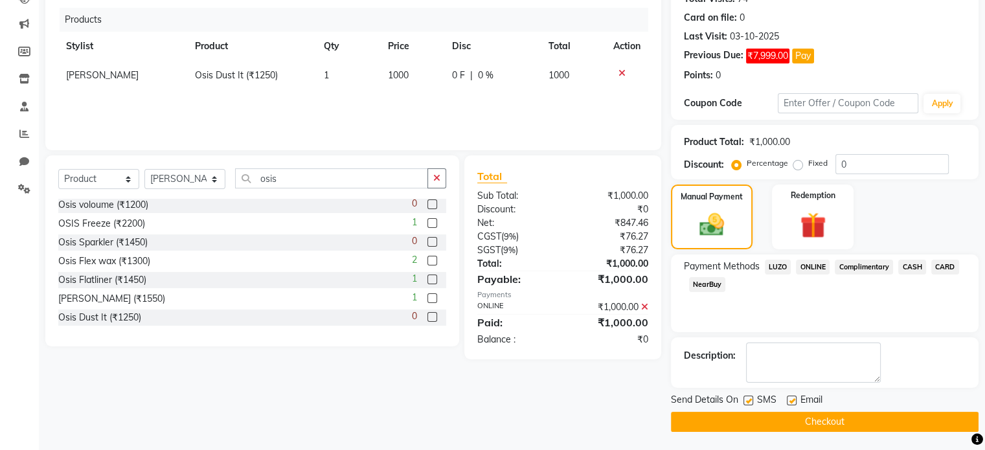
click at [847, 419] on button "Checkout" at bounding box center [825, 422] width 308 height 20
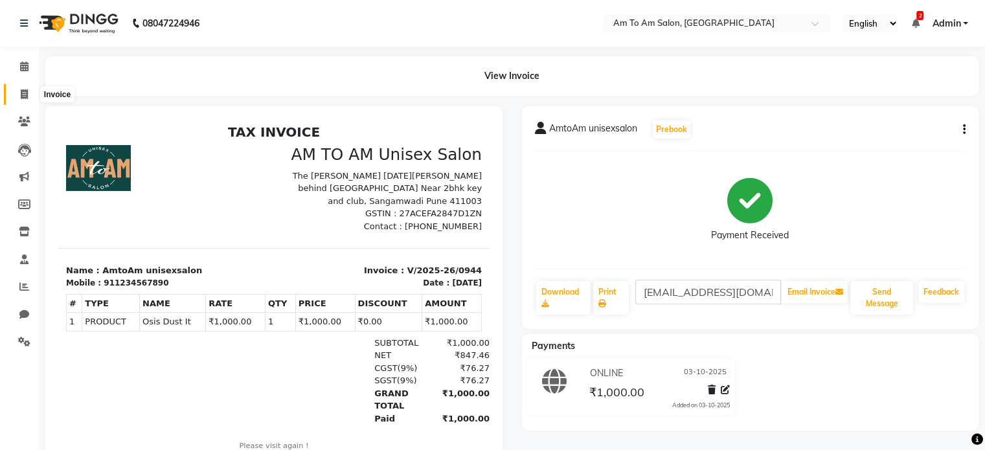
drag, startPoint x: 25, startPoint y: 91, endPoint x: 34, endPoint y: 93, distance: 8.6
click at [25, 91] on icon at bounding box center [24, 94] width 7 height 10
select select "6661"
select select "service"
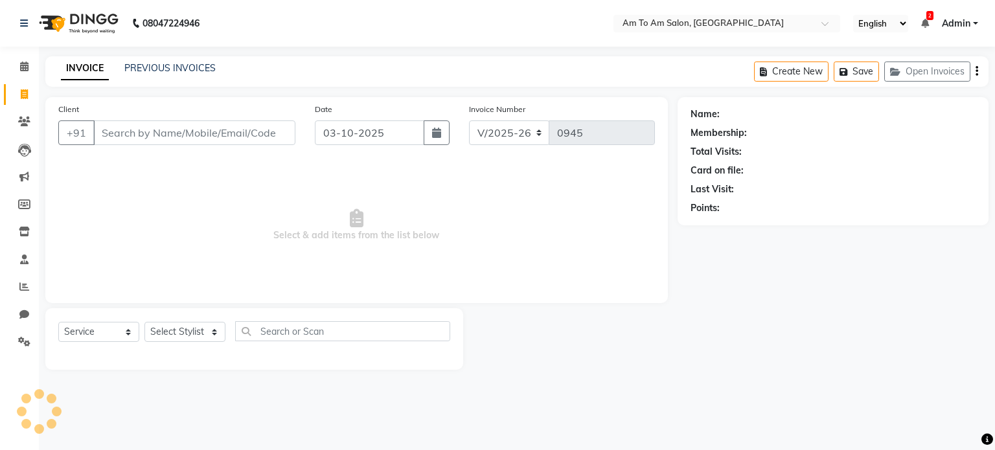
select select "51659"
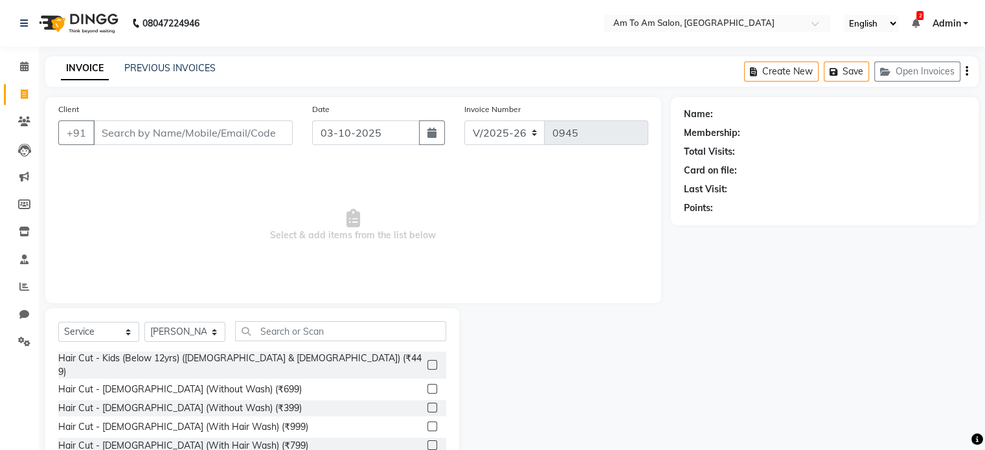
click at [112, 139] on input "Client" at bounding box center [193, 133] width 200 height 25
type input "7030801110"
click at [265, 135] on span "Add Client" at bounding box center [259, 132] width 51 height 13
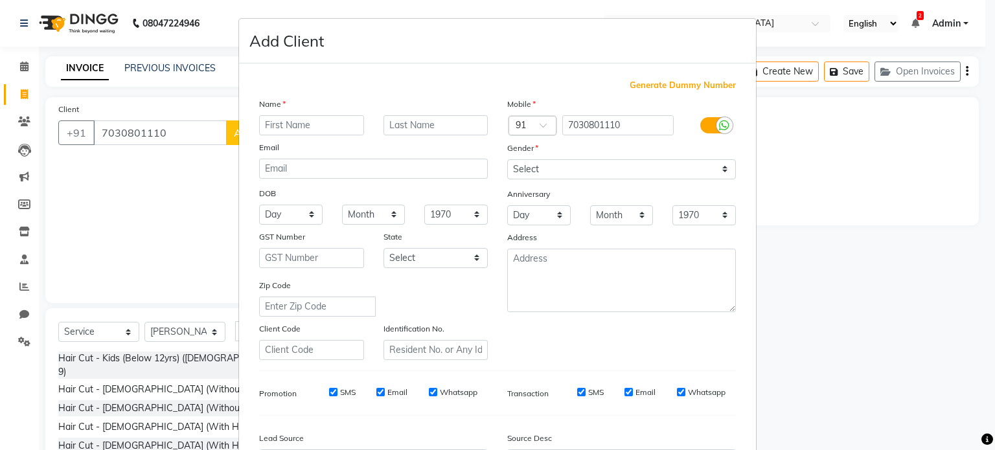
click at [281, 126] on input "text" at bounding box center [311, 125] width 105 height 20
type input "Ankit"
click at [653, 178] on select "Select [DEMOGRAPHIC_DATA] [DEMOGRAPHIC_DATA] Other Prefer Not To Say" at bounding box center [621, 169] width 229 height 20
select select "[DEMOGRAPHIC_DATA]"
click at [507, 160] on select "Select [DEMOGRAPHIC_DATA] [DEMOGRAPHIC_DATA] Other Prefer Not To Say" at bounding box center [621, 169] width 229 height 20
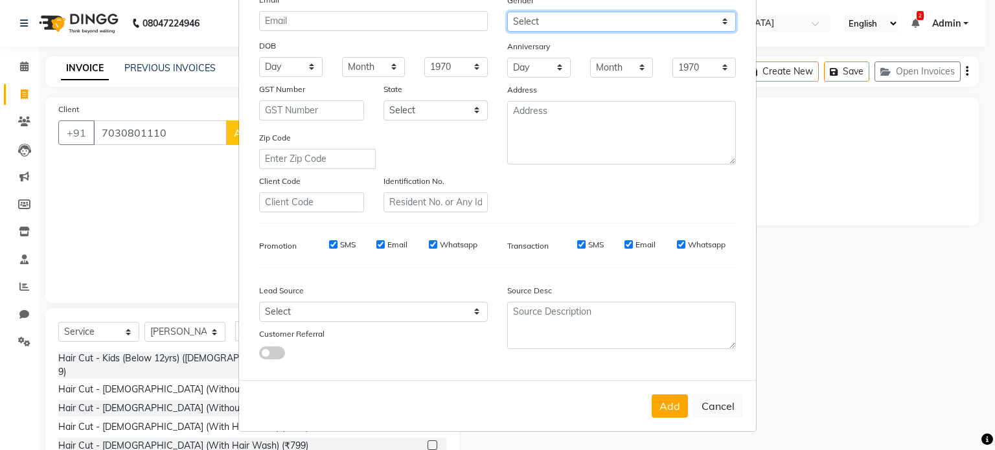
scroll to position [154, 0]
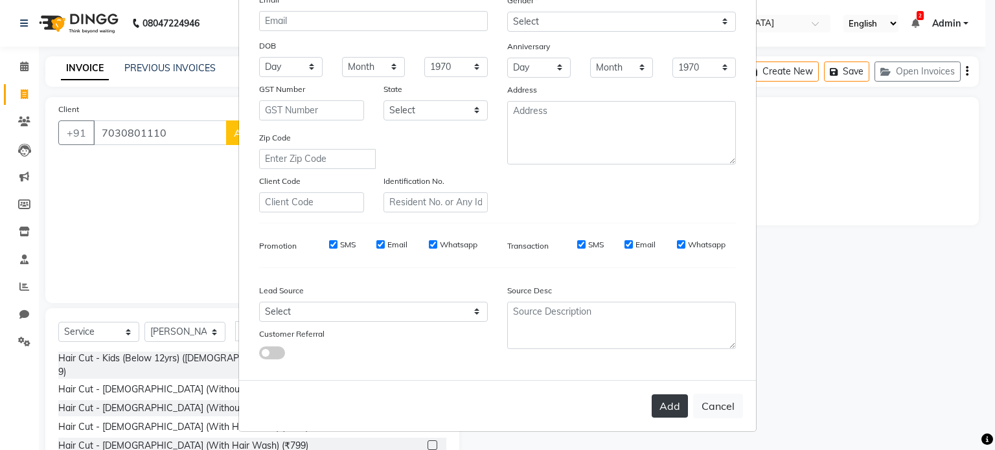
click at [674, 408] on button "Add" at bounding box center [670, 406] width 36 height 23
select select
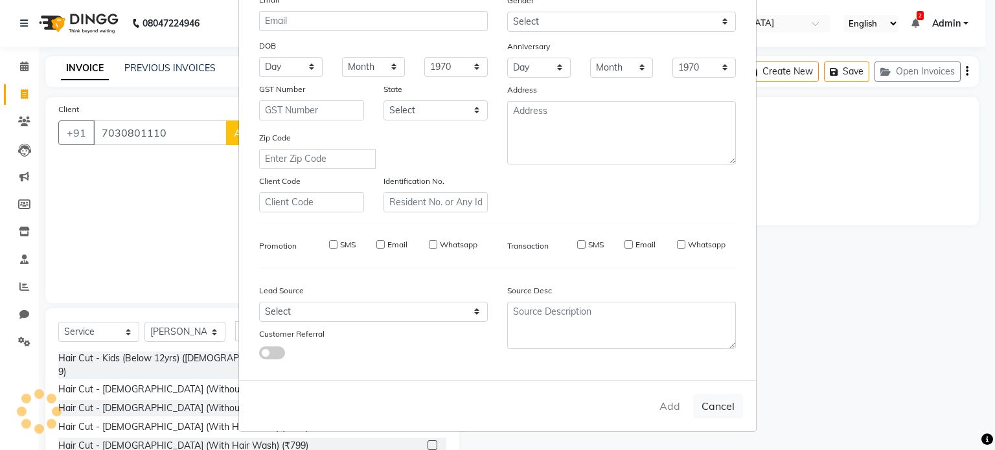
select select
checkbox input "false"
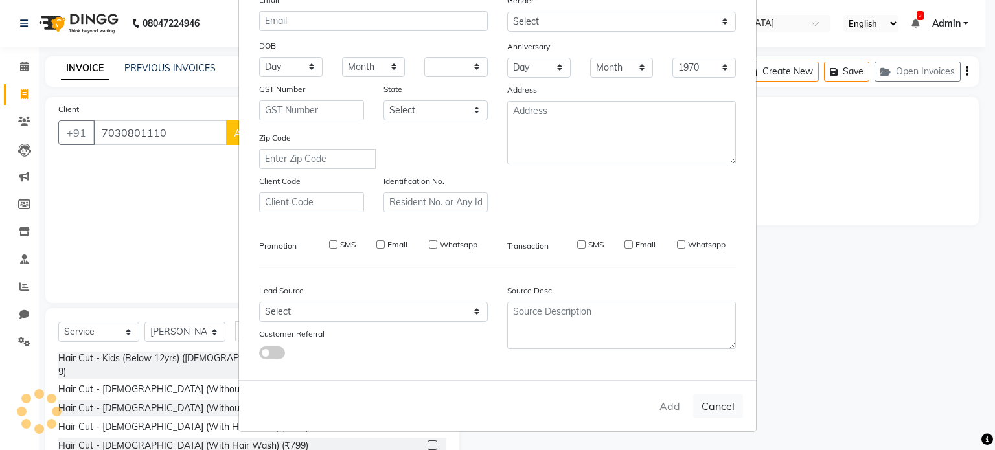
checkbox input "false"
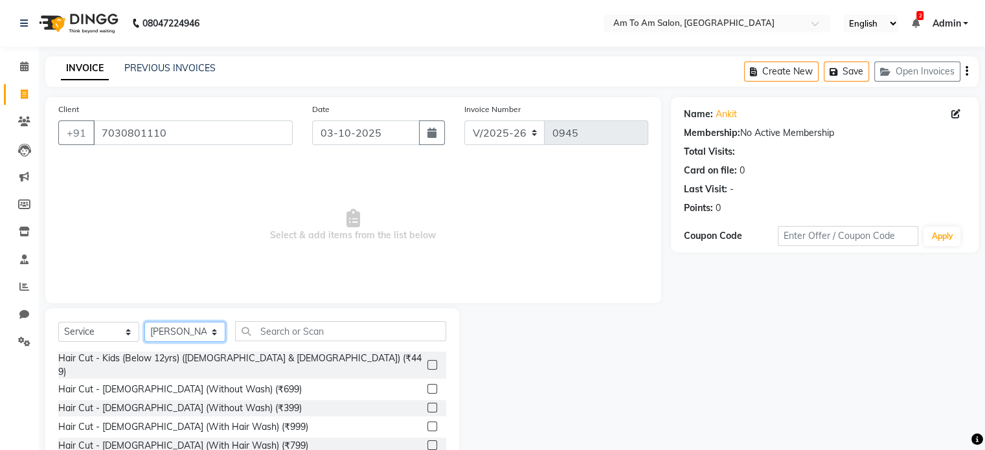
click at [217, 336] on select "Select Stylist [PERSON_NAME] I [PERSON_NAME] Mahi [PERSON_NAME] Poonam Mam [PER…" at bounding box center [184, 332] width 81 height 20
click at [144, 323] on select "Select Stylist [PERSON_NAME] I [PERSON_NAME] Mahi [PERSON_NAME] Poonam Mam [PER…" at bounding box center [184, 332] width 81 height 20
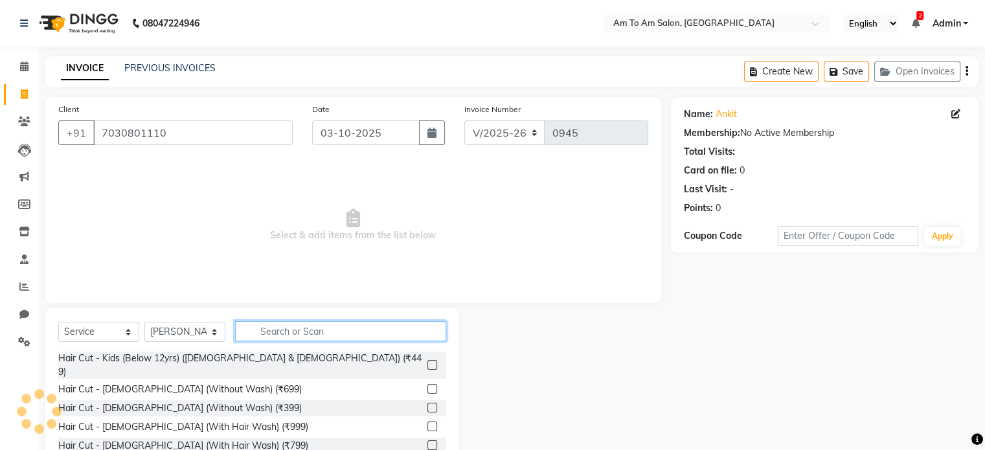
click at [280, 334] on input "text" at bounding box center [340, 331] width 211 height 20
click at [218, 334] on select "Select Stylist [PERSON_NAME] I [PERSON_NAME] Mahi [PERSON_NAME] Poonam Mam [PER…" at bounding box center [184, 332] width 81 height 20
select select "51667"
click at [144, 323] on select "Select Stylist [PERSON_NAME] I [PERSON_NAME] Mahi [PERSON_NAME] Poonam Mam [PER…" at bounding box center [184, 332] width 81 height 20
click at [283, 326] on input "text" at bounding box center [340, 331] width 211 height 20
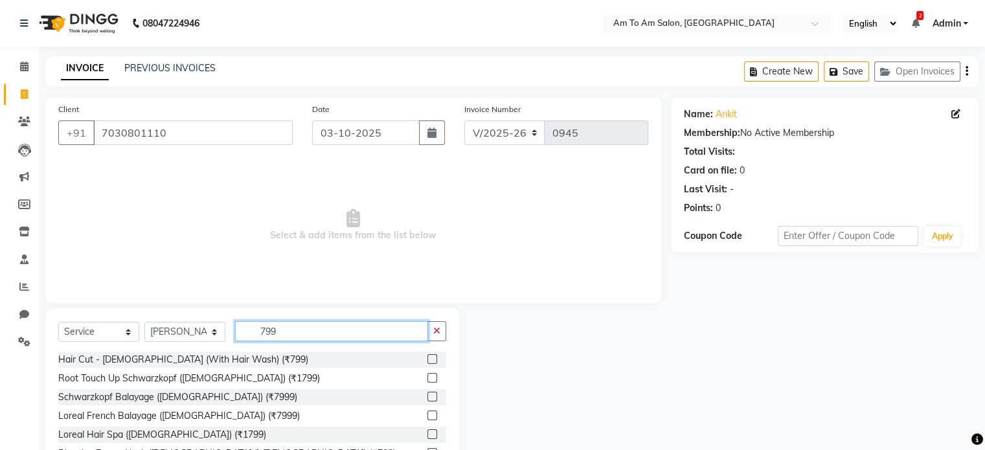
type input "799"
click at [428, 360] on label at bounding box center [433, 359] width 10 height 10
click at [428, 360] on input "checkbox" at bounding box center [432, 360] width 8 height 8
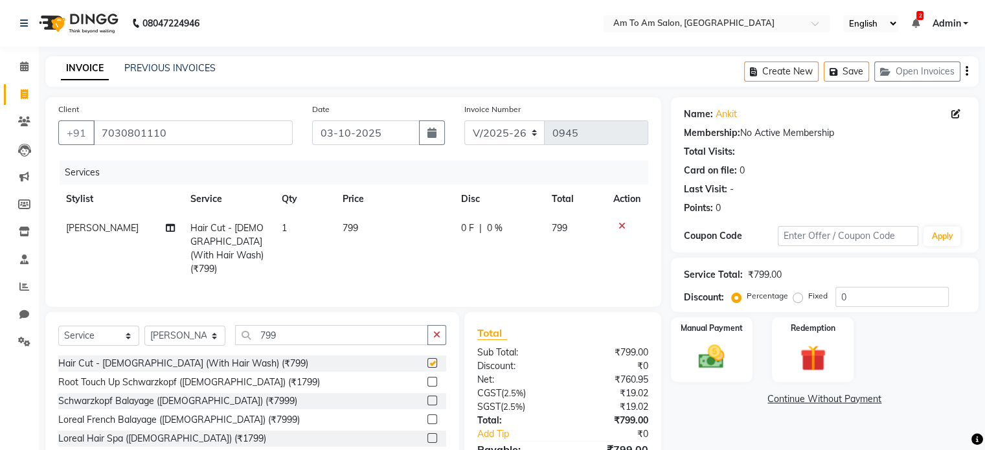
checkbox input "false"
click at [361, 225] on td "799" at bounding box center [394, 249] width 119 height 70
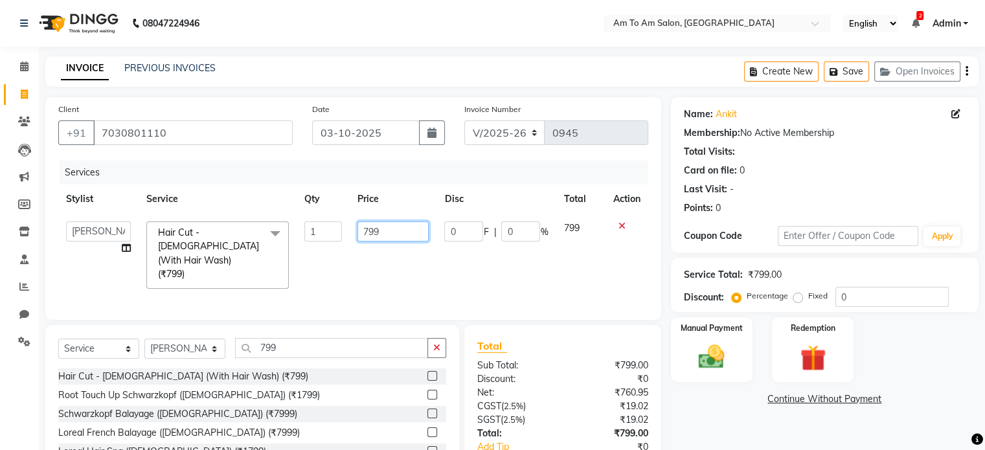
click at [389, 230] on input "799" at bounding box center [393, 232] width 71 height 20
type input "7"
type input "800"
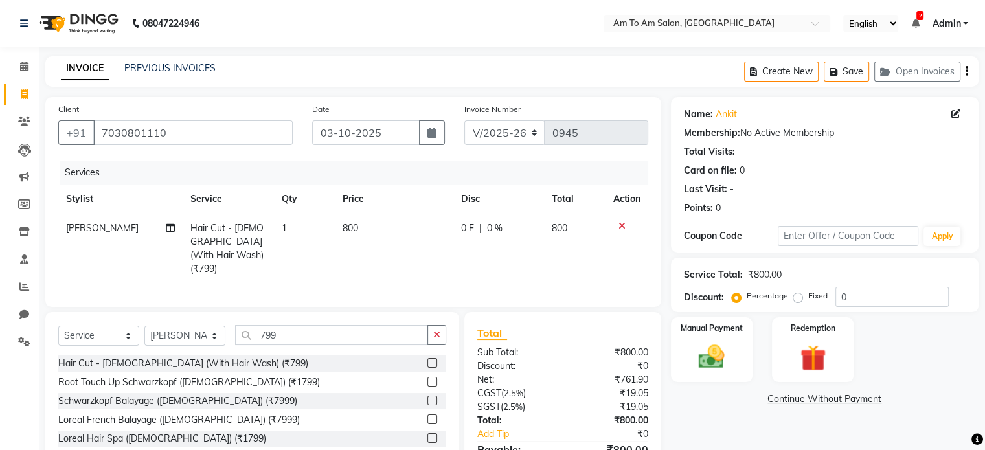
click at [395, 256] on td "800" at bounding box center [394, 249] width 119 height 70
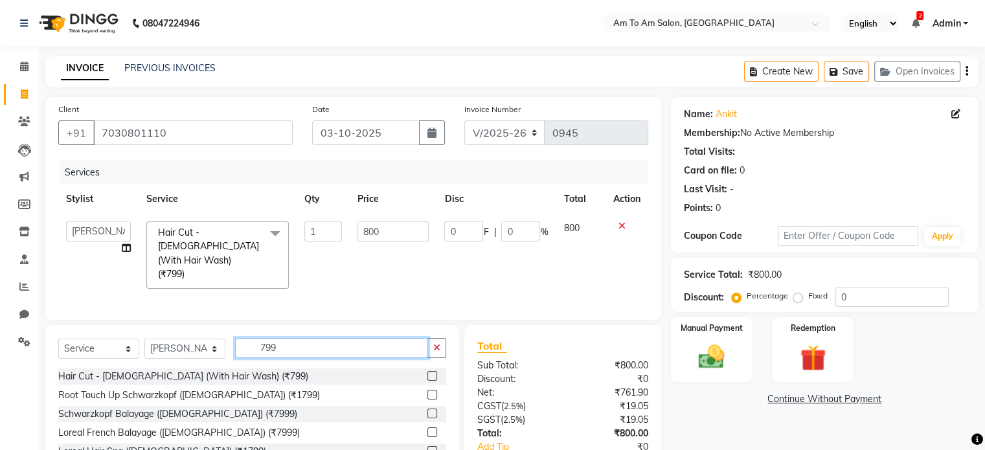
click at [287, 338] on input "799" at bounding box center [331, 348] width 193 height 20
type input "7"
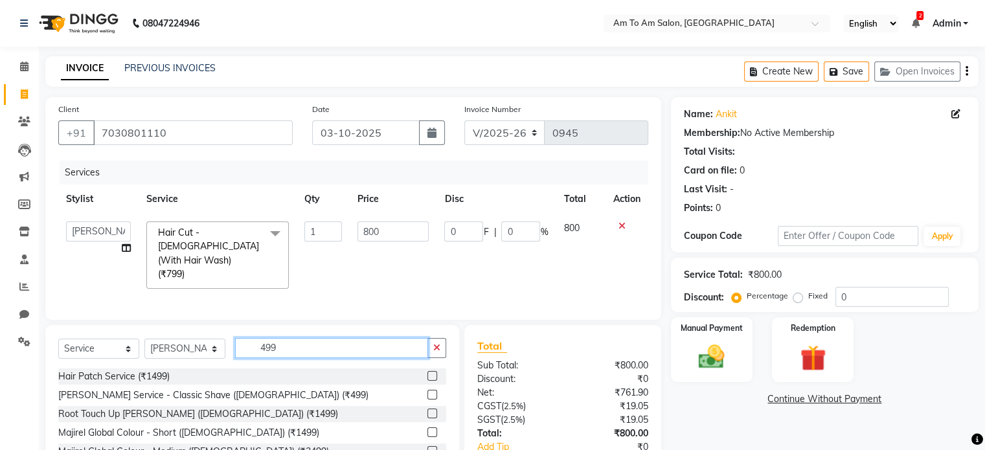
type input "499"
click at [428, 390] on label at bounding box center [433, 395] width 10 height 10
click at [428, 391] on input "checkbox" at bounding box center [432, 395] width 8 height 8
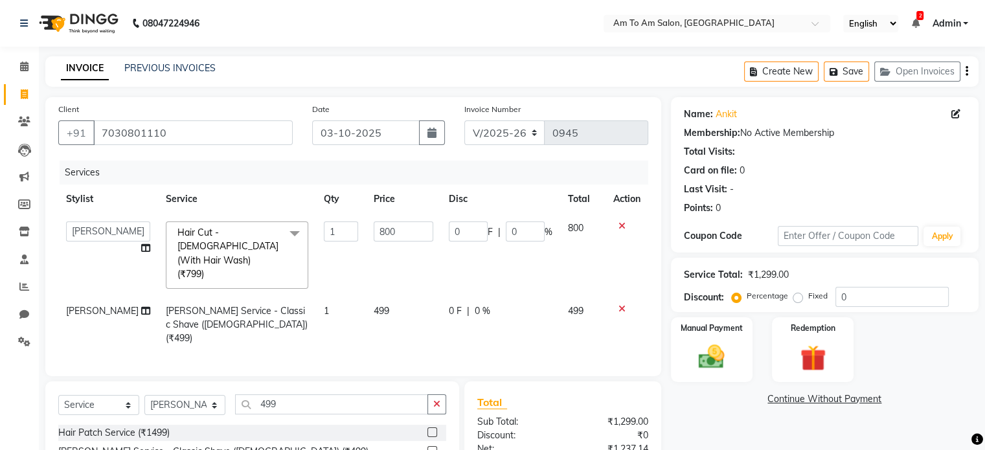
click at [377, 297] on td "499" at bounding box center [403, 325] width 75 height 56
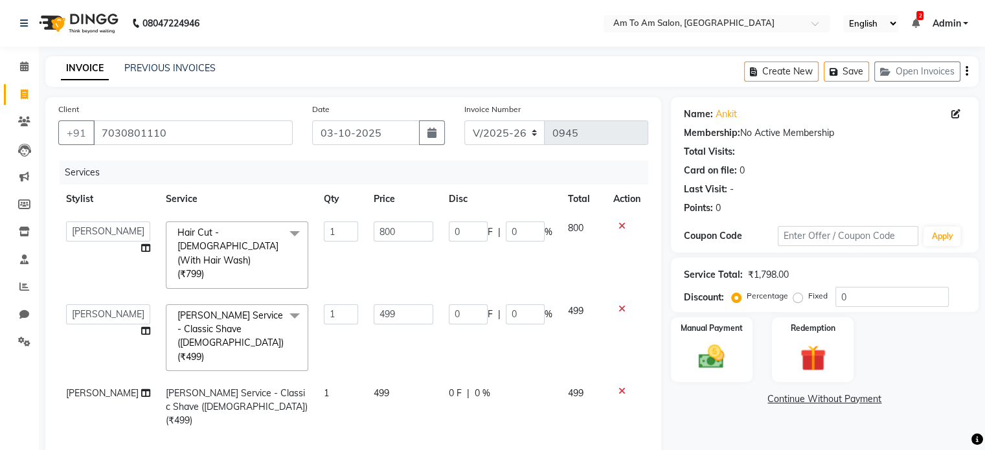
checkbox input "false"
click at [622, 379] on td at bounding box center [627, 407] width 43 height 56
click at [621, 379] on td at bounding box center [627, 407] width 43 height 56
click at [621, 387] on icon at bounding box center [622, 391] width 7 height 9
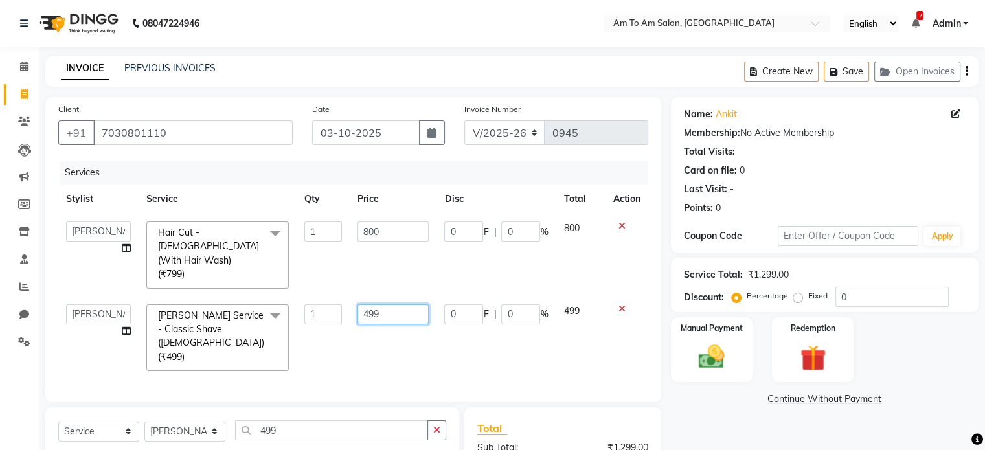
click at [386, 305] on input "499" at bounding box center [393, 315] width 71 height 20
type input "4"
type input "500"
click at [386, 305] on td "500" at bounding box center [393, 338] width 87 height 83
click at [954, 115] on icon at bounding box center [956, 113] width 9 height 9
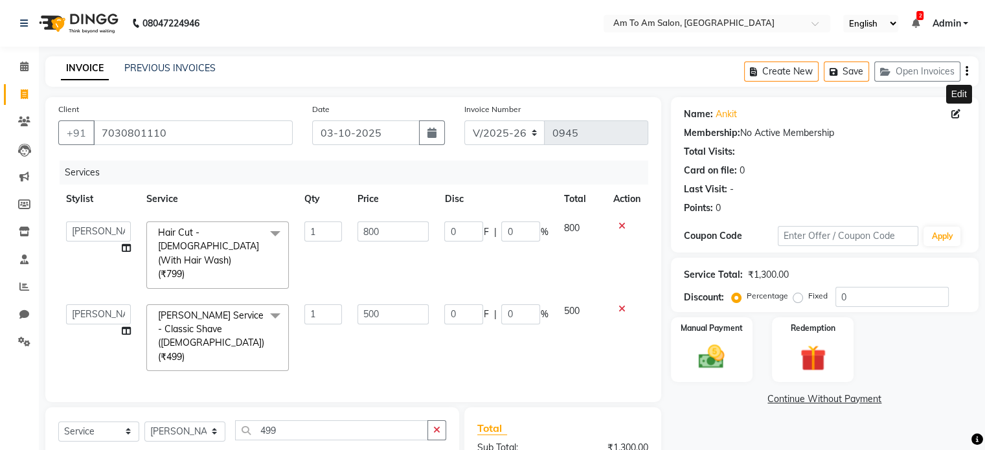
select select "[DEMOGRAPHIC_DATA]"
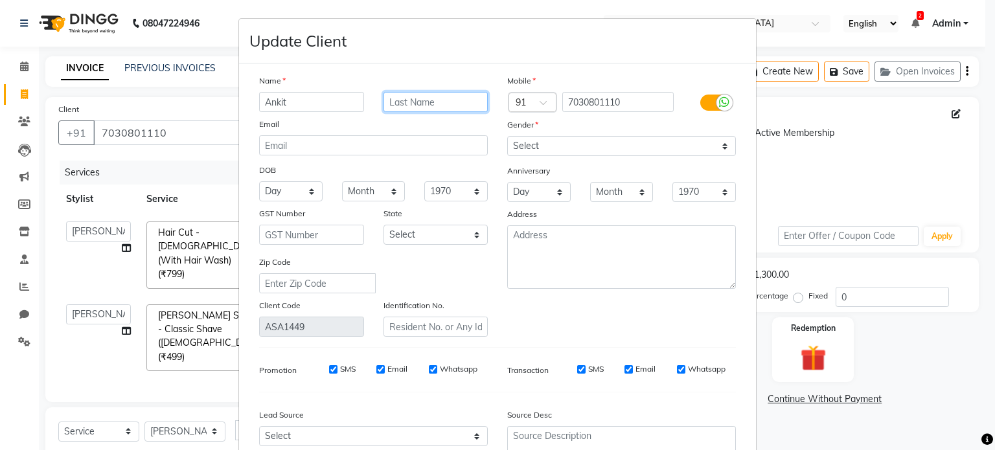
click at [395, 111] on input "text" at bounding box center [436, 102] width 105 height 20
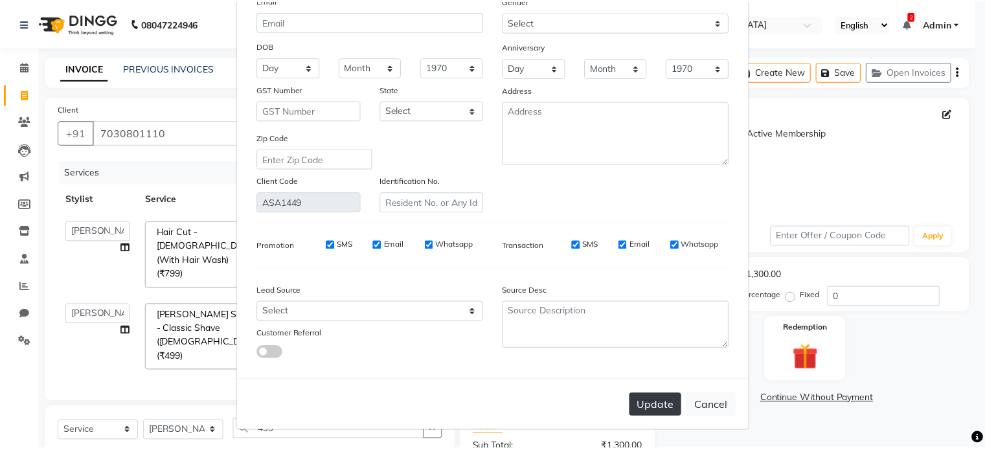
scroll to position [131, 0]
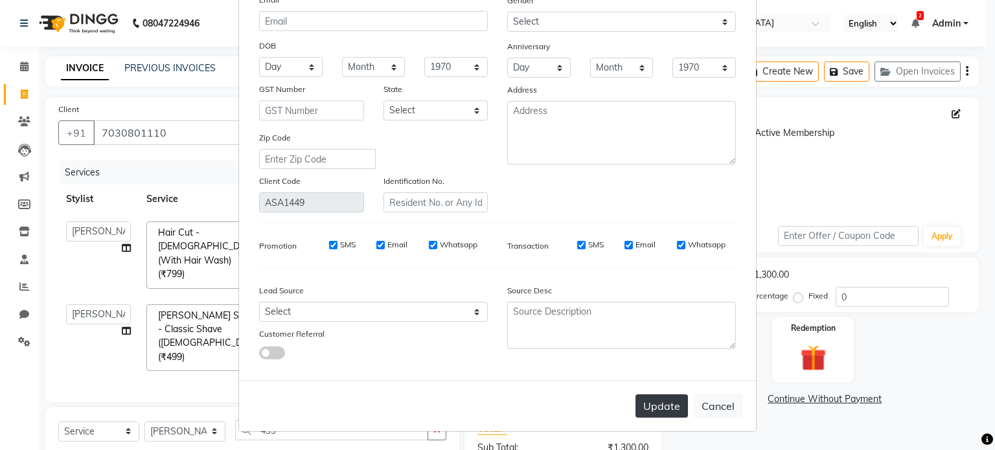
type input "Datta"
click at [653, 411] on button "Update" at bounding box center [662, 406] width 52 height 23
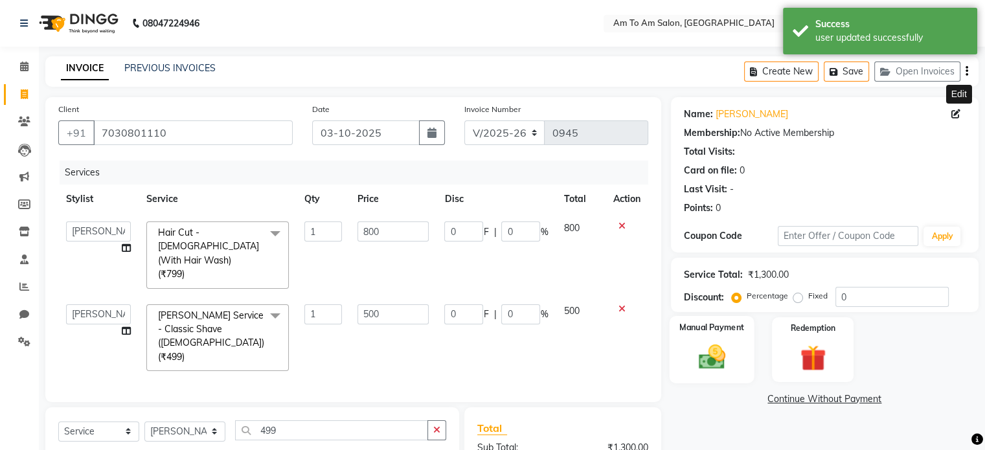
click at [718, 361] on img at bounding box center [711, 357] width 43 height 31
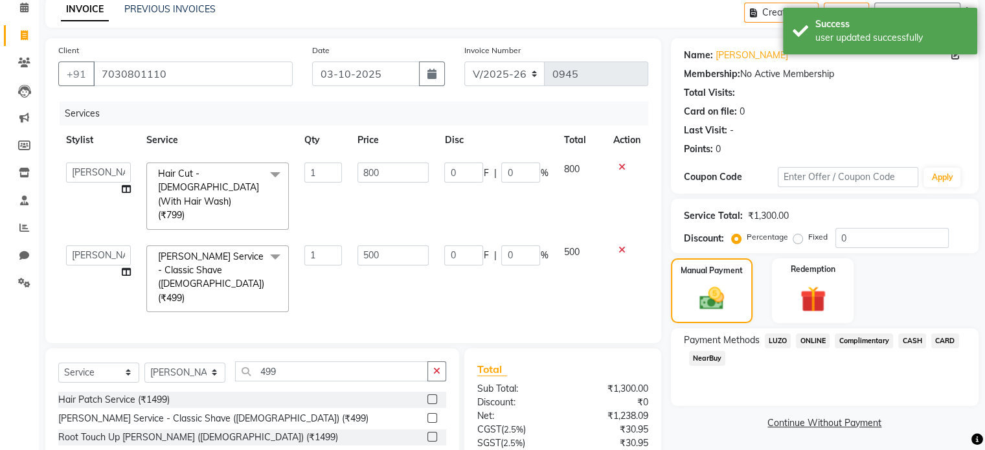
scroll to position [122, 0]
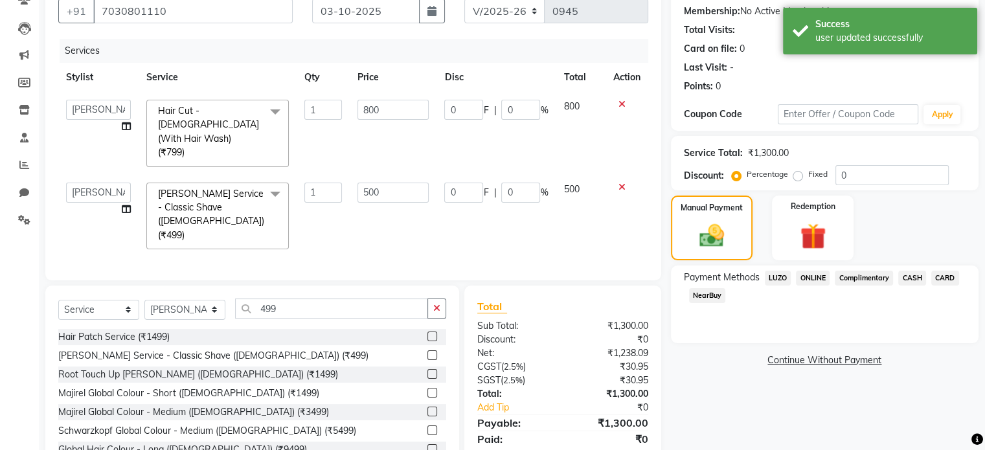
click at [809, 279] on span "ONLINE" at bounding box center [813, 278] width 34 height 15
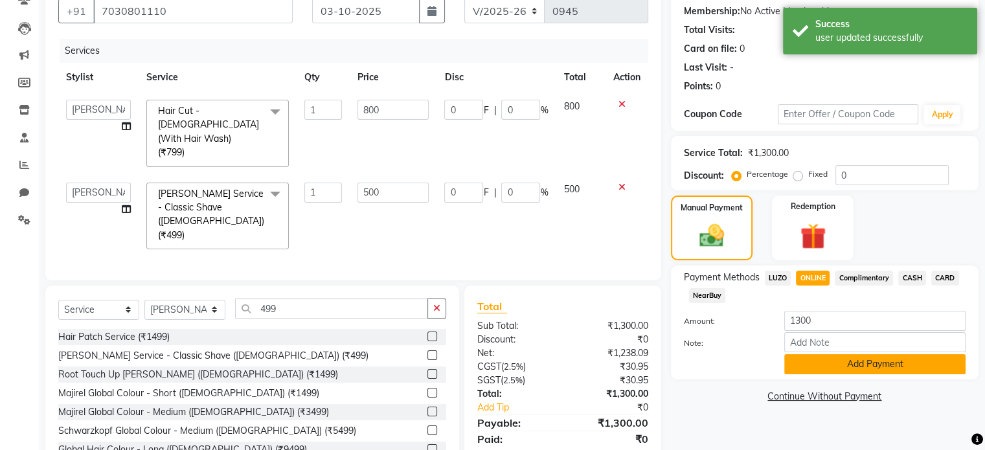
click at [832, 375] on button "Add Payment" at bounding box center [875, 364] width 181 height 20
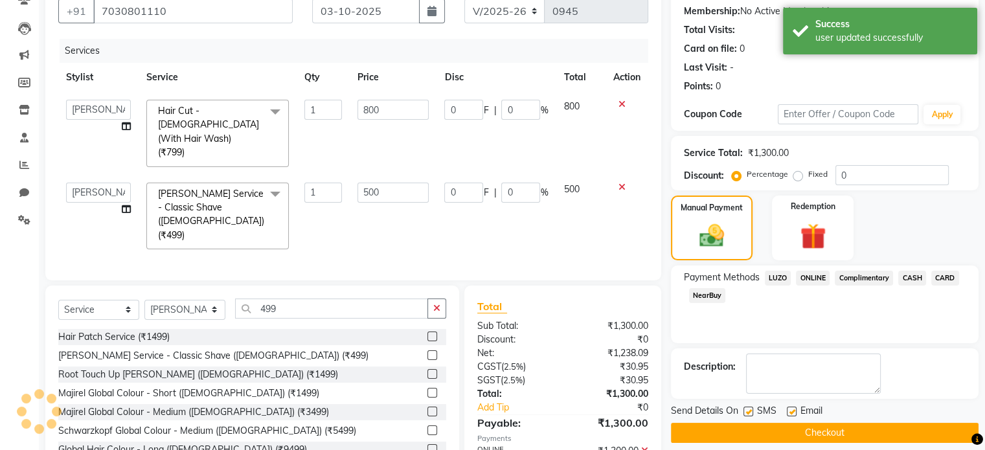
scroll to position [148, 0]
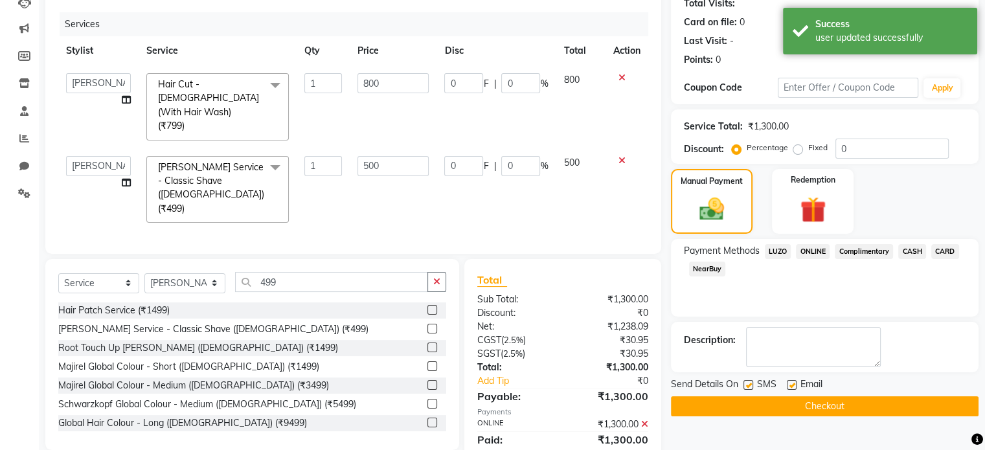
click at [833, 400] on button "Checkout" at bounding box center [825, 407] width 308 height 20
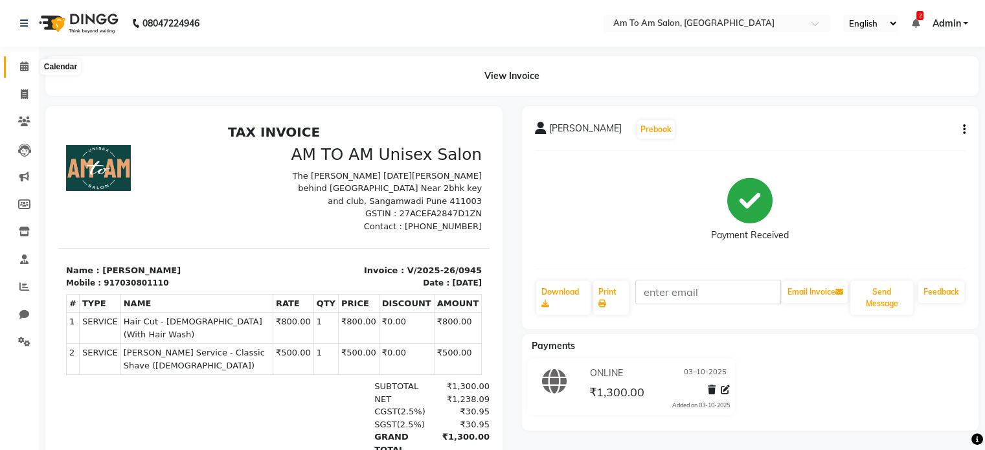
click at [26, 68] on icon at bounding box center [24, 67] width 8 height 10
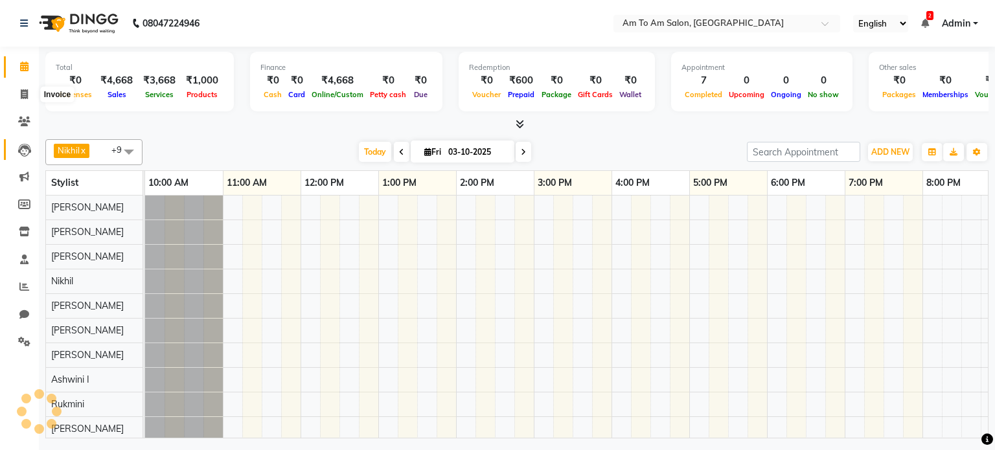
scroll to position [12, 0]
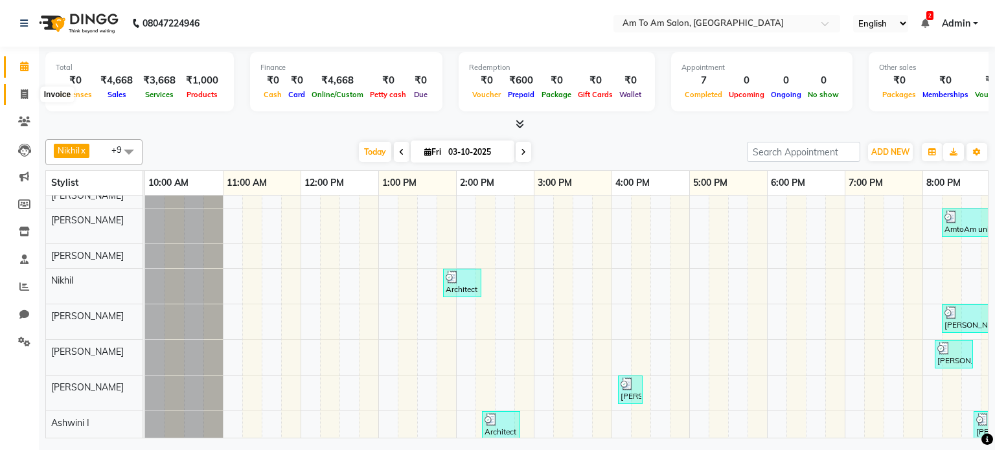
click at [24, 91] on icon at bounding box center [24, 94] width 7 height 10
select select "6661"
select select "service"
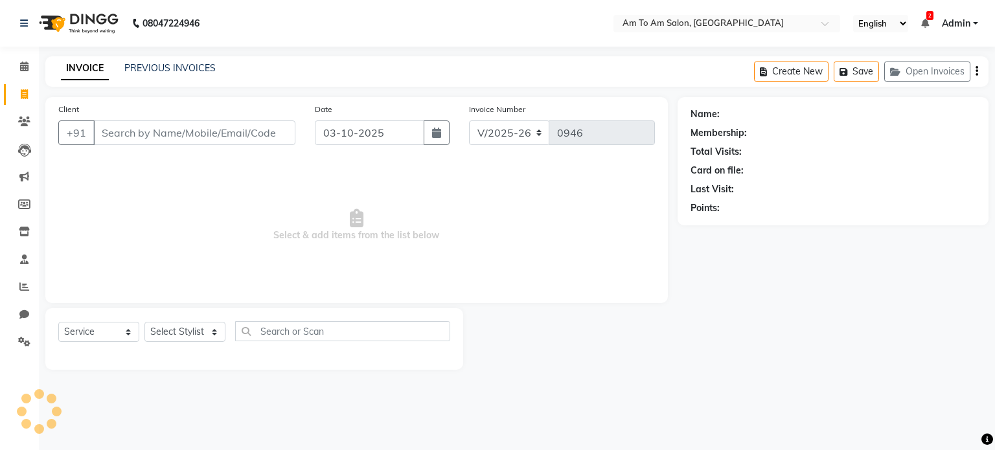
select select "51659"
